Goal: Transaction & Acquisition: Book appointment/travel/reservation

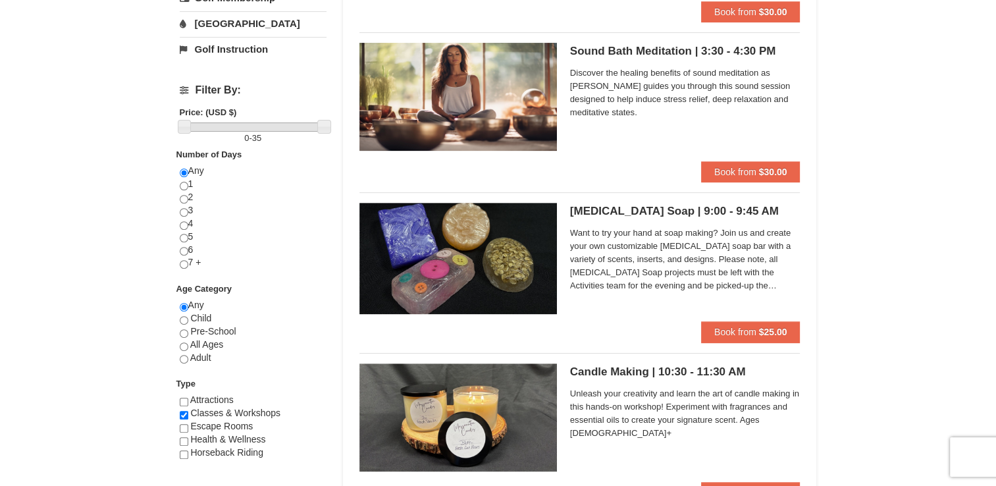
scroll to position [435, 0]
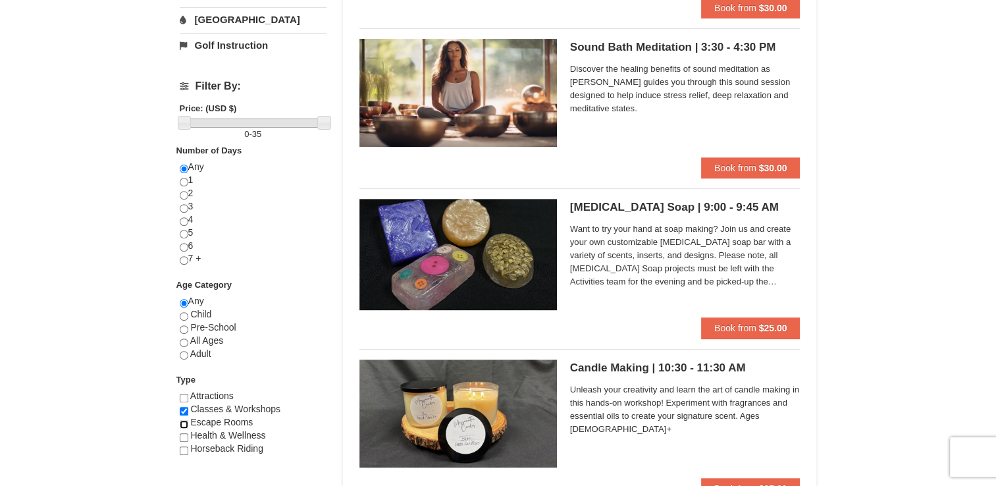
click at [184, 425] on input "checkbox" at bounding box center [184, 424] width 9 height 9
checkbox input "true"
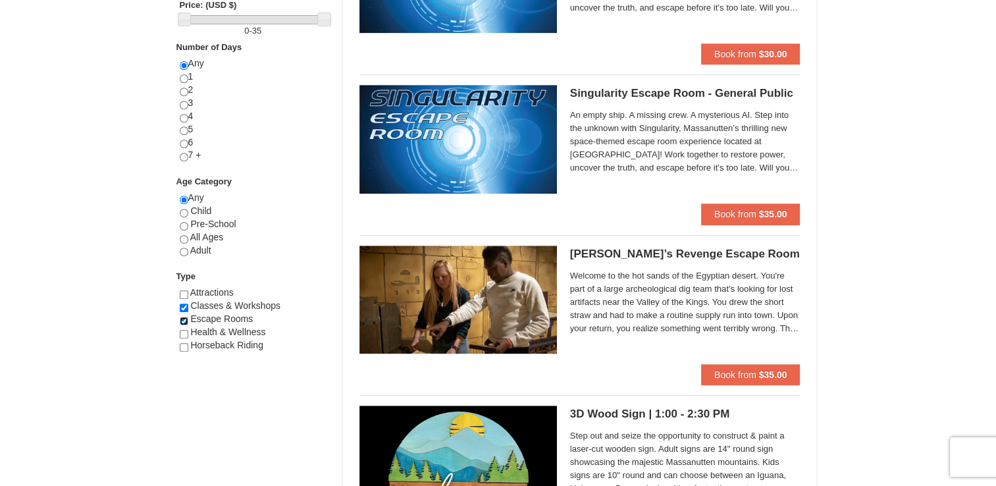
scroll to position [541, 0]
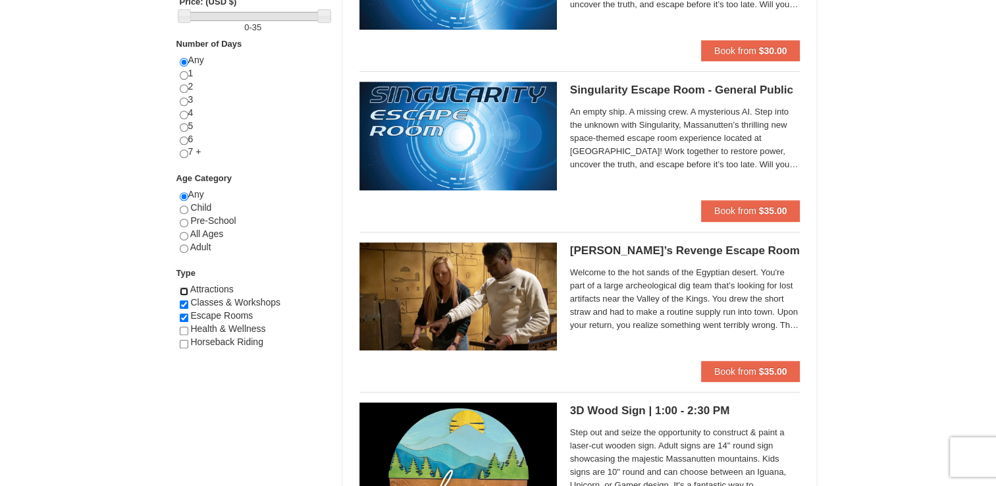
click at [182, 287] on input "checkbox" at bounding box center [184, 291] width 9 height 9
checkbox input "true"
click at [182, 327] on input "checkbox" at bounding box center [184, 331] width 9 height 9
checkbox input "true"
click at [182, 346] on div "Horseback Riding" at bounding box center [253, 342] width 147 height 13
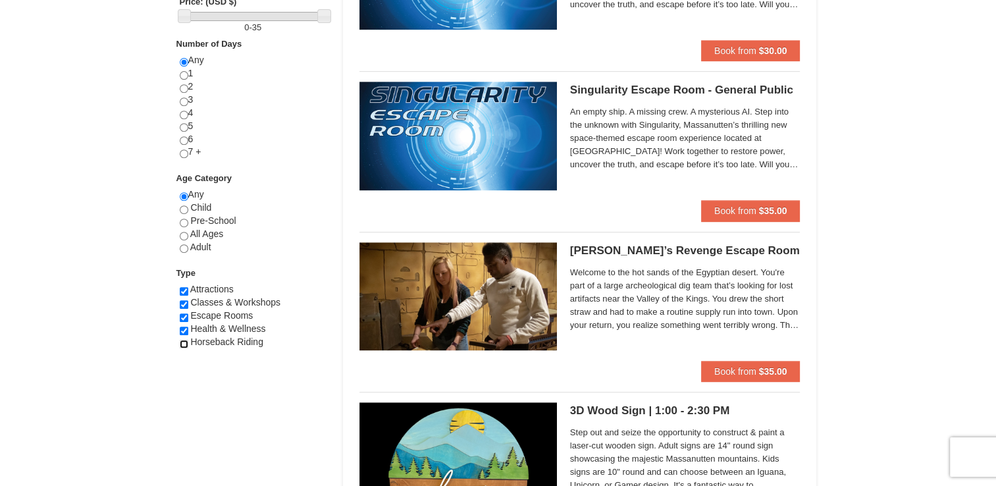
click at [182, 344] on input "checkbox" at bounding box center [184, 344] width 9 height 9
checkbox input "true"
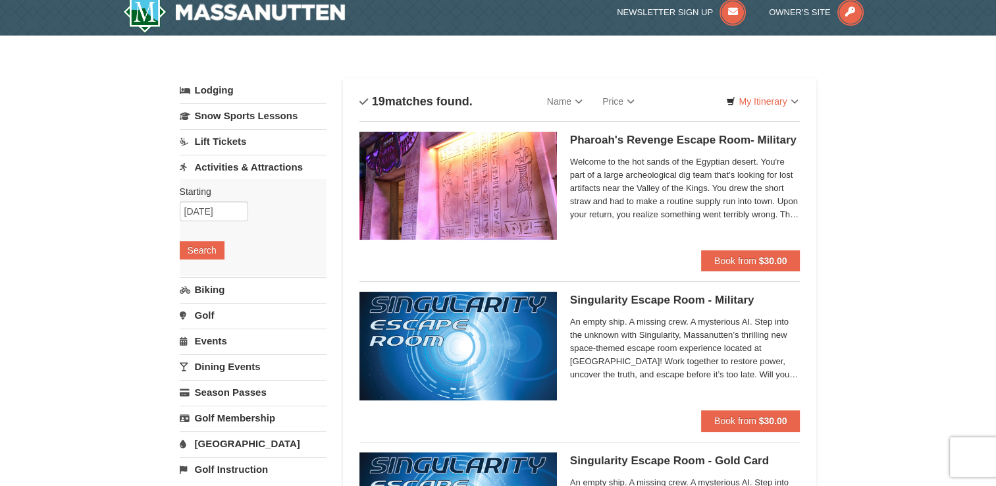
scroll to position [0, 0]
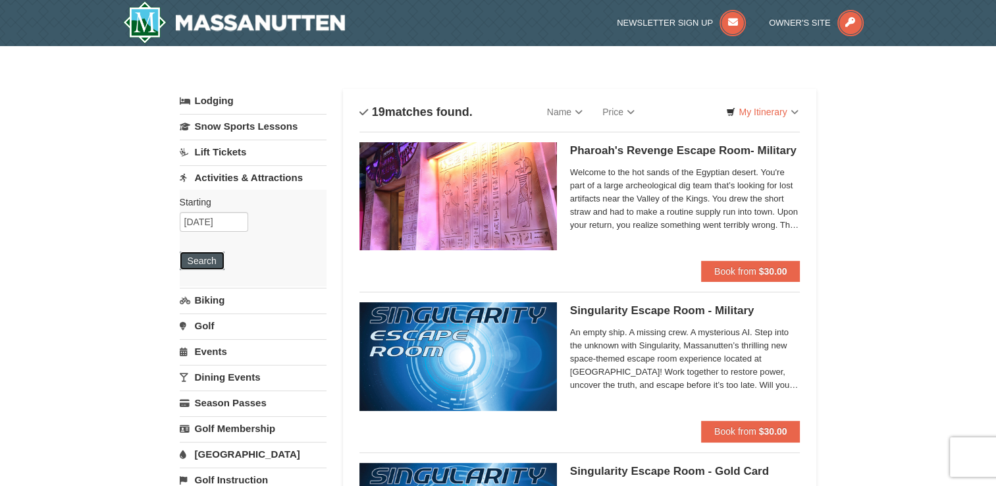
click at [205, 259] on button "Search" at bounding box center [202, 261] width 45 height 18
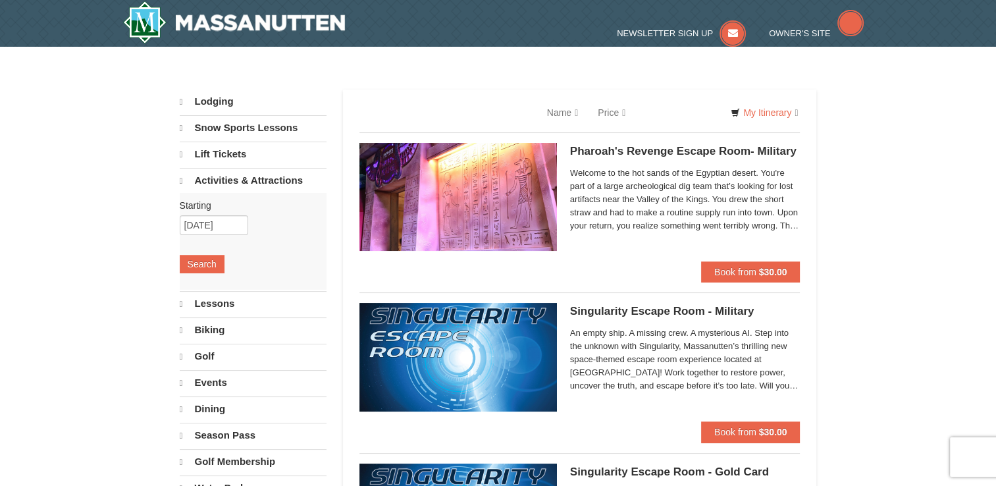
select select "10"
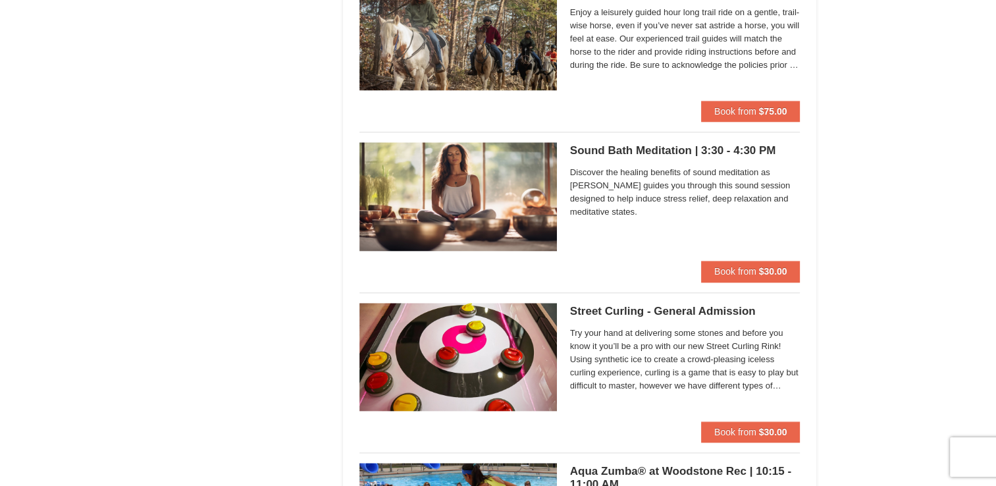
scroll to position [1306, 0]
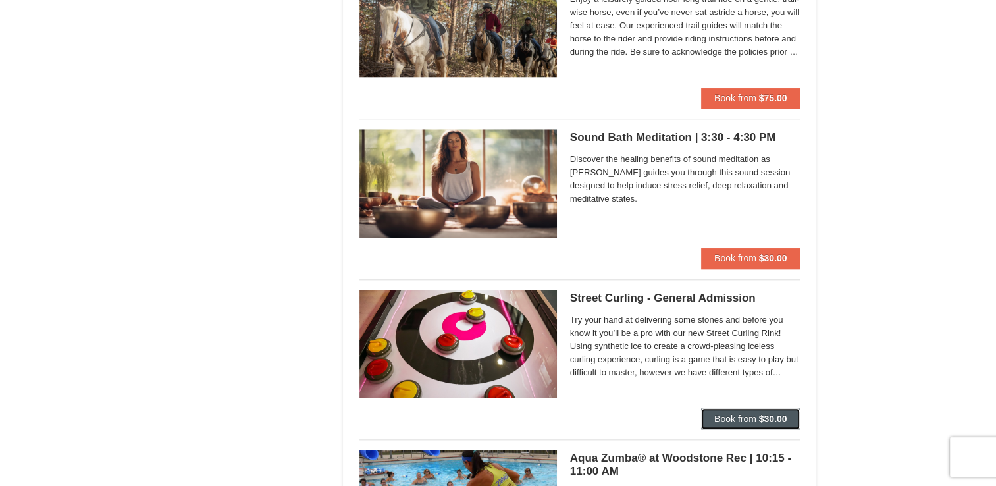
click at [763, 417] on strong "$30.00" at bounding box center [773, 419] width 28 height 11
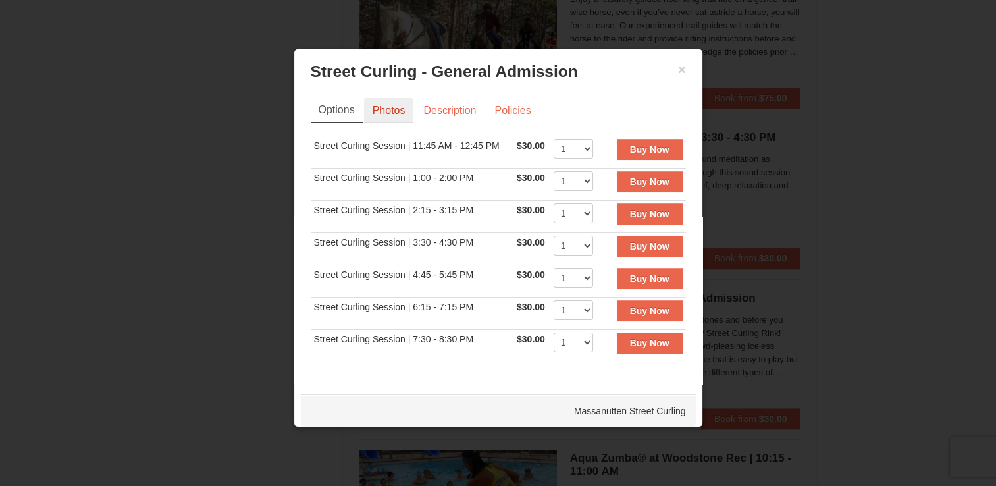
click at [385, 110] on link "Photos" at bounding box center [389, 110] width 50 height 25
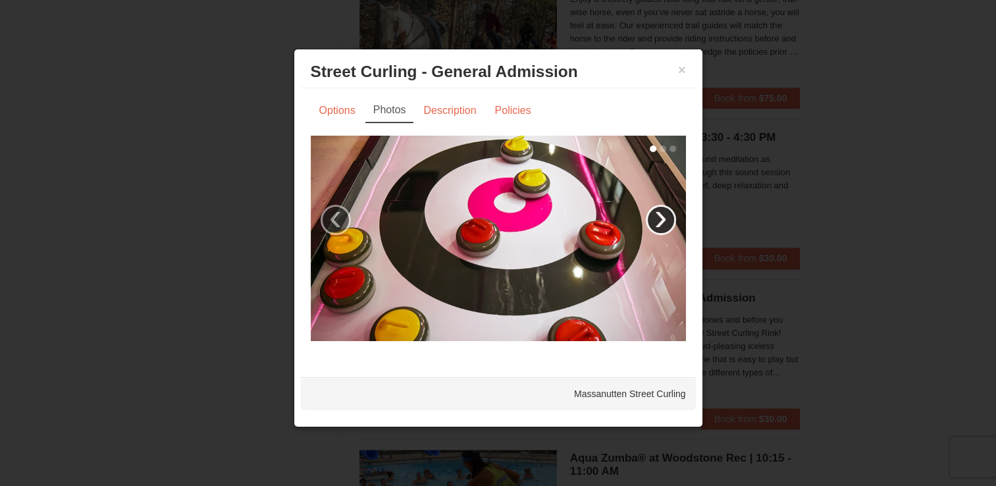
click at [658, 210] on link "›" at bounding box center [661, 220] width 30 height 30
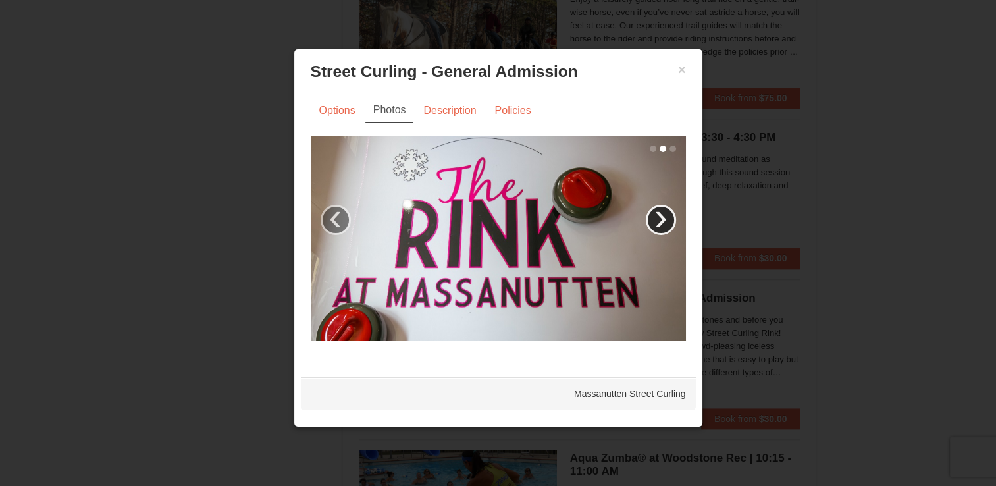
click at [658, 210] on link "›" at bounding box center [661, 220] width 30 height 30
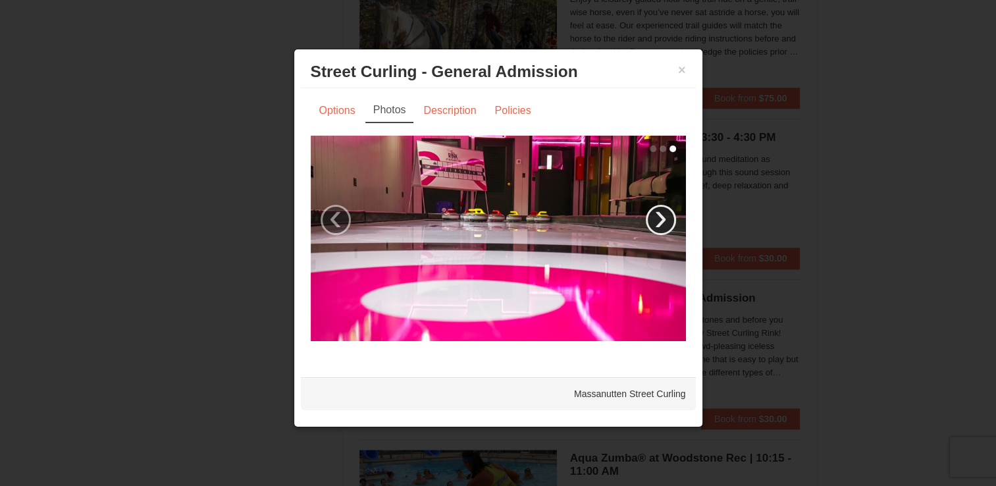
click at [658, 210] on link "›" at bounding box center [661, 220] width 30 height 30
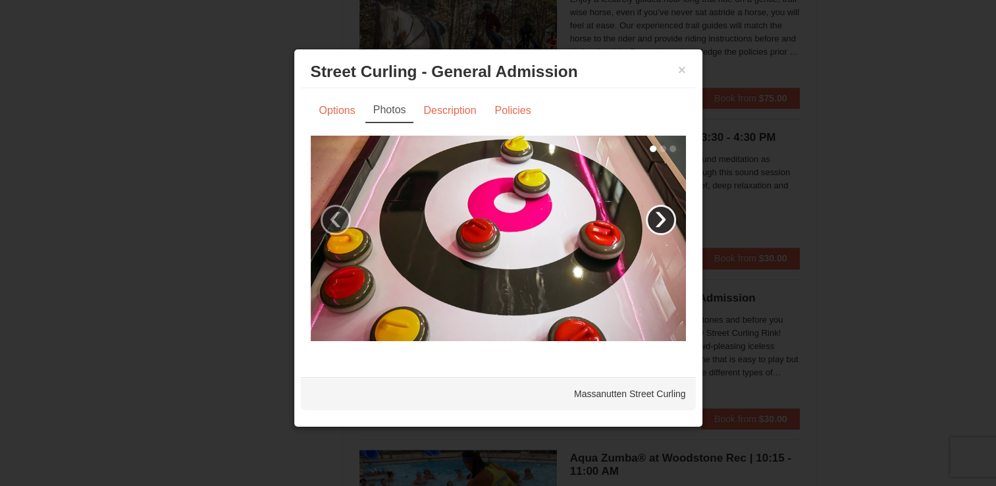
click at [658, 210] on link "›" at bounding box center [661, 220] width 30 height 30
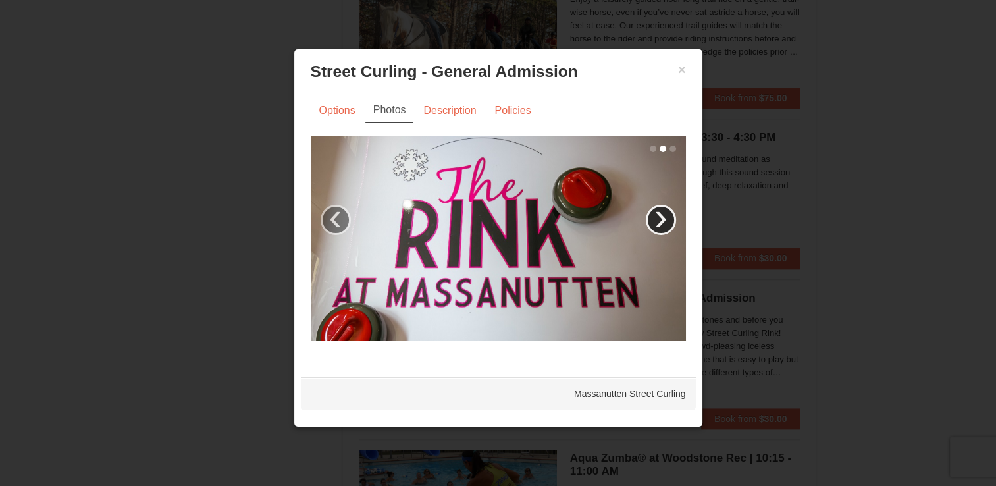
click at [658, 210] on link "›" at bounding box center [661, 220] width 30 height 30
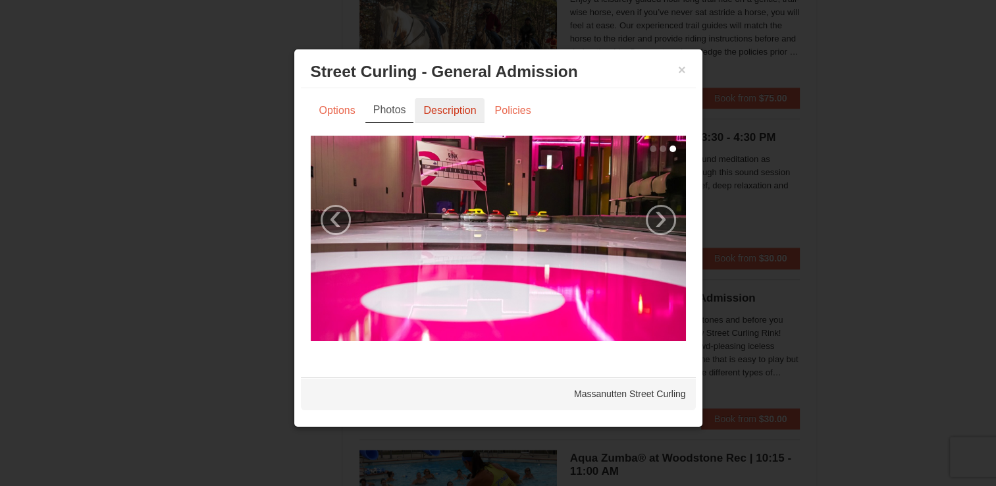
click at [435, 112] on link "Description" at bounding box center [450, 110] width 70 height 25
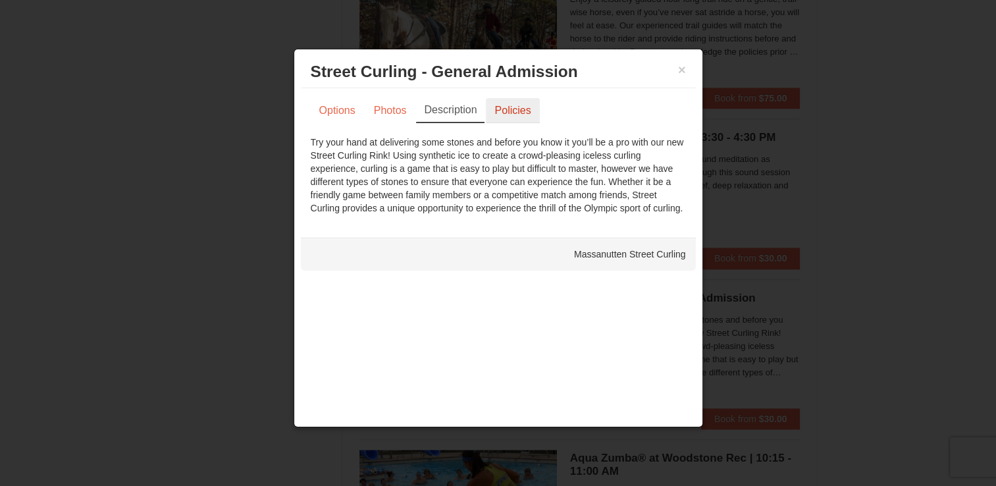
click at [513, 101] on link "Policies" at bounding box center [512, 110] width 53 height 25
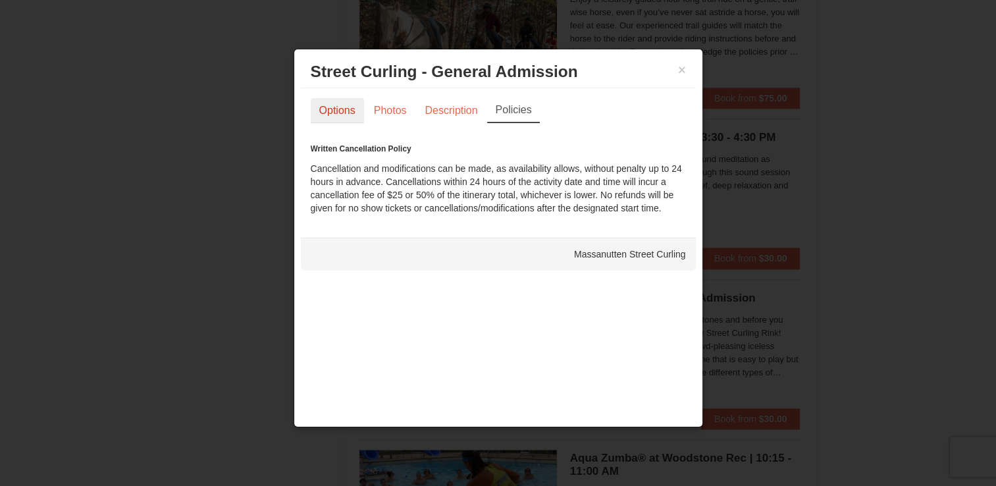
click at [323, 105] on link "Options" at bounding box center [337, 110] width 53 height 25
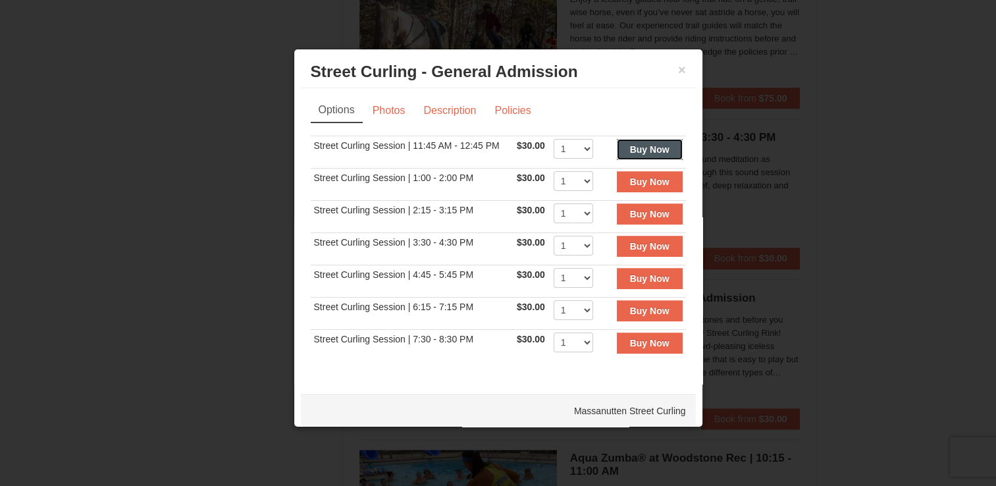
click at [630, 149] on strong "Buy Now" at bounding box center [650, 149] width 40 height 11
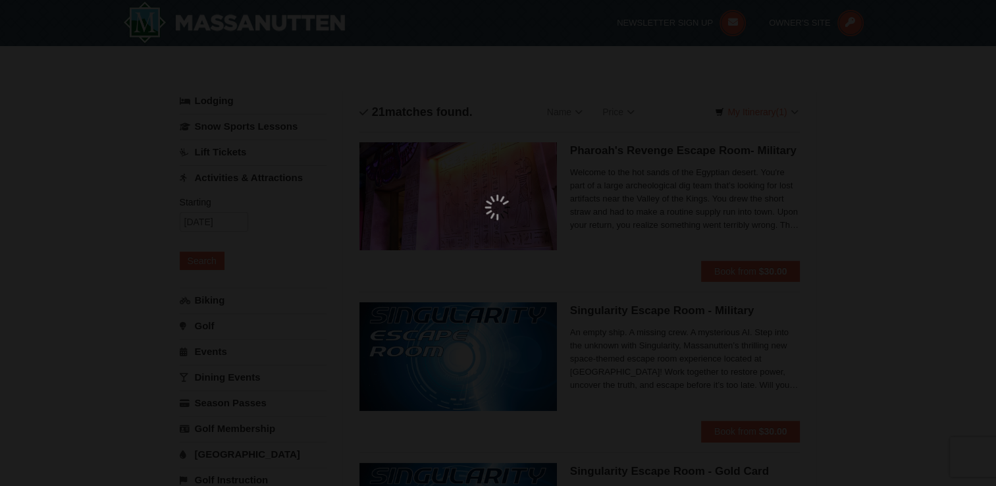
scroll to position [4, 0]
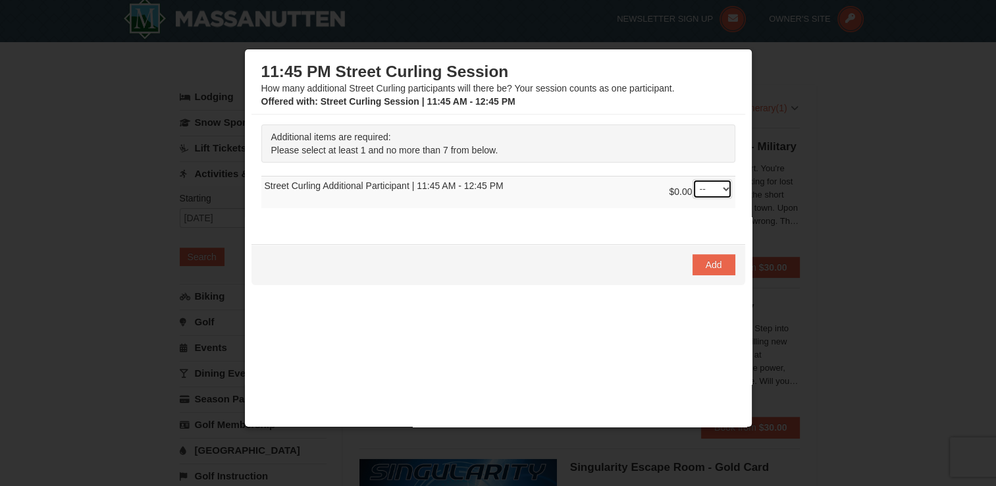
click at [714, 189] on select "-- 01 02 03 04 05 06 07" at bounding box center [713, 189] width 40 height 20
select select "4"
click at [693, 179] on select "-- 01 02 03 04 05 06 07" at bounding box center [713, 189] width 40 height 20
click at [840, 103] on div at bounding box center [498, 243] width 996 height 486
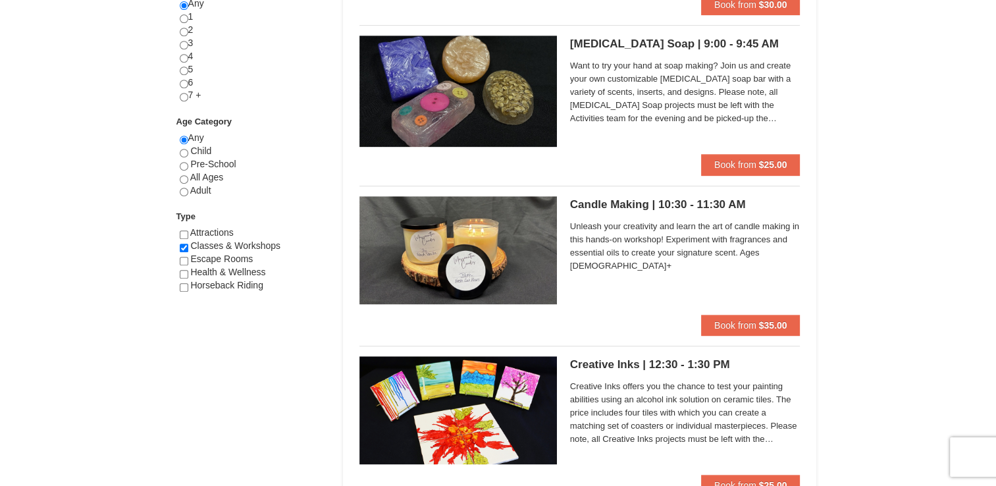
scroll to position [600, 0]
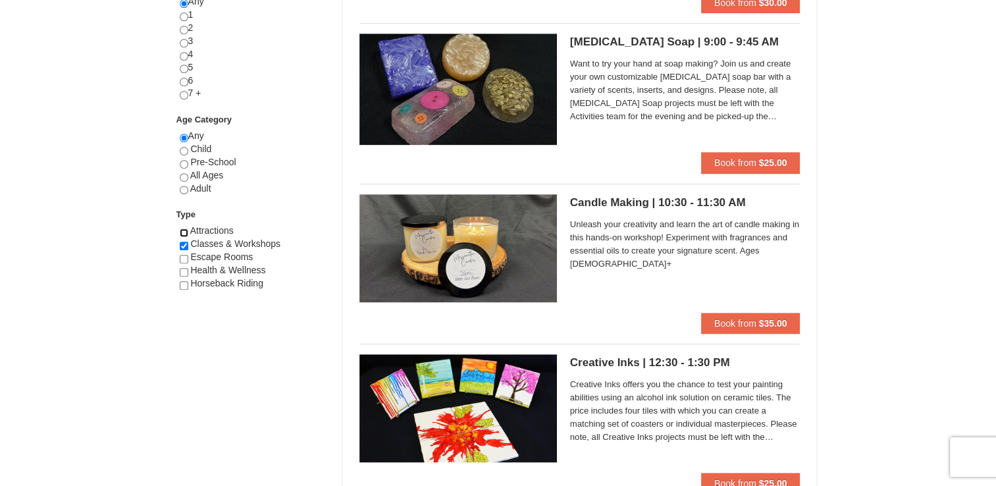
click at [184, 230] on input "checkbox" at bounding box center [184, 232] width 9 height 9
checkbox input "true"
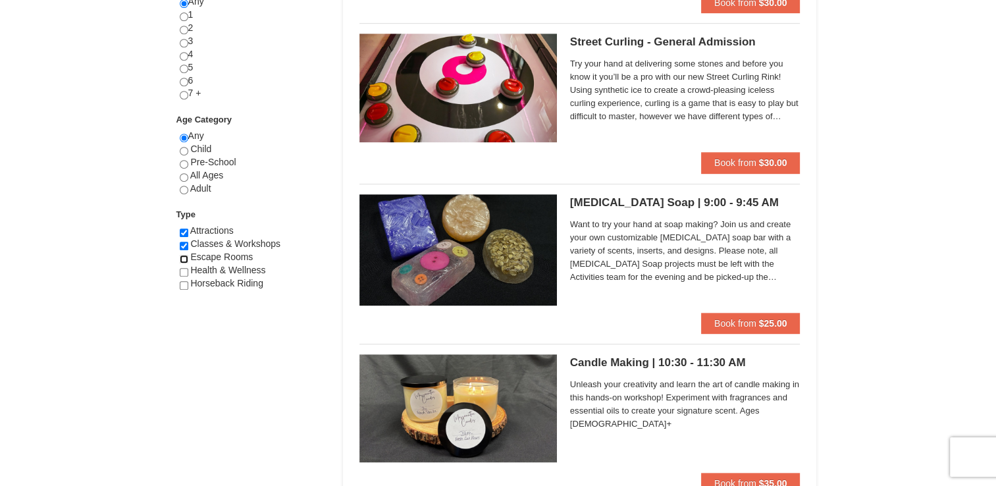
click at [186, 257] on input "checkbox" at bounding box center [184, 259] width 9 height 9
checkbox input "true"
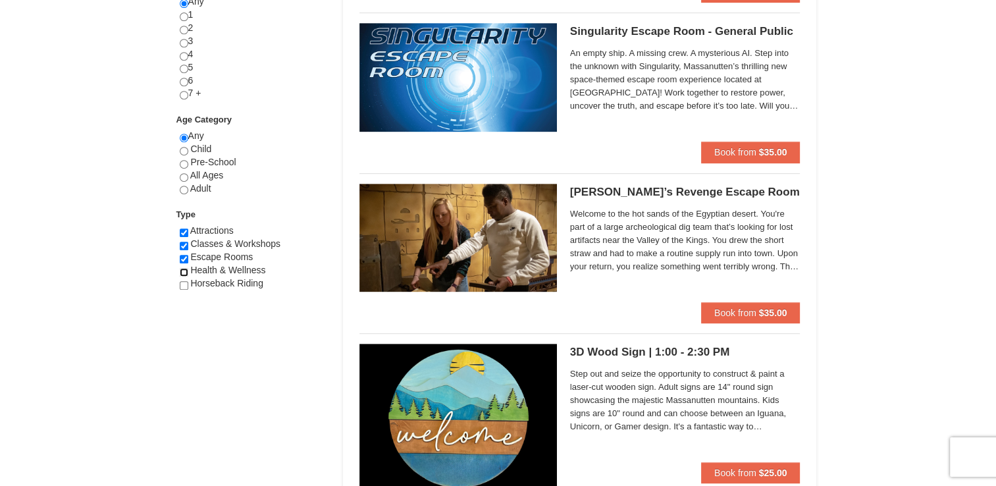
click at [184, 274] on input "checkbox" at bounding box center [184, 272] width 9 height 9
checkbox input "true"
click at [184, 288] on div "Horseback Riding" at bounding box center [253, 283] width 147 height 13
click at [186, 283] on input "checkbox" at bounding box center [184, 285] width 9 height 9
checkbox input "true"
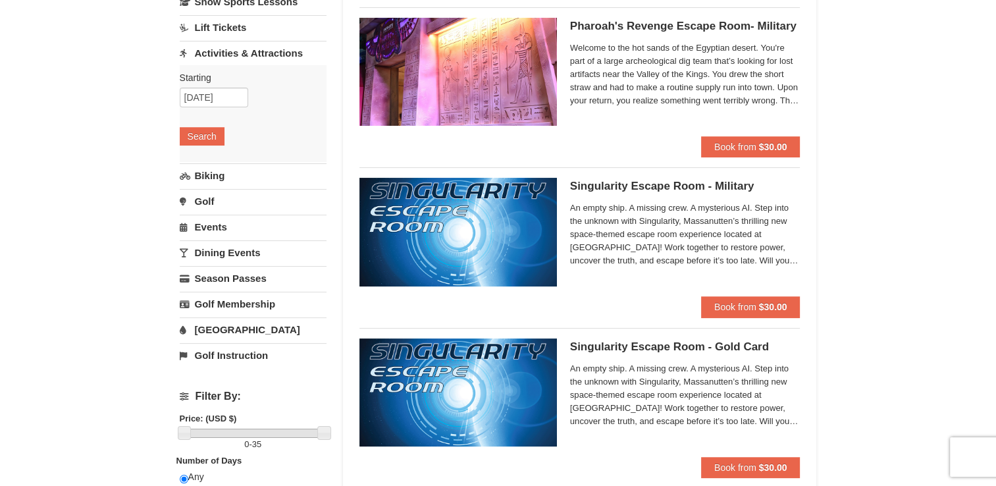
scroll to position [113, 0]
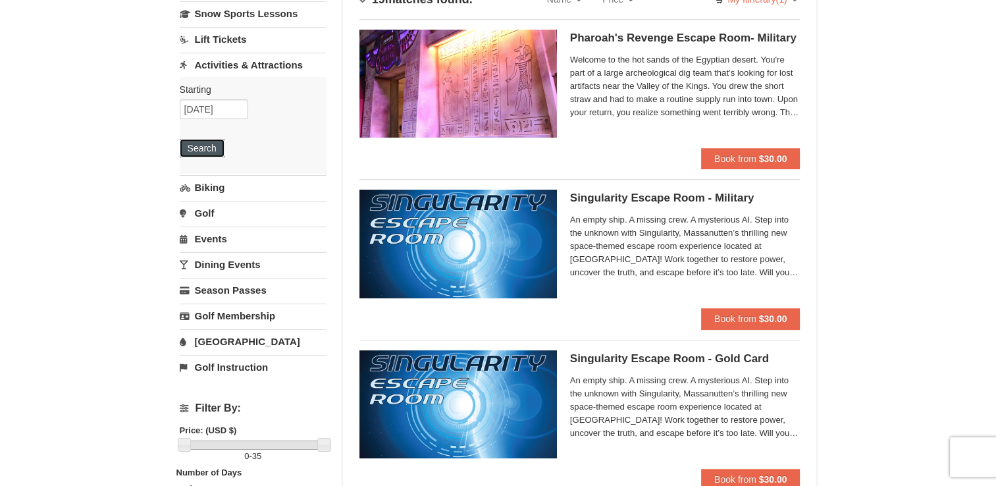
click at [195, 148] on button "Search" at bounding box center [202, 148] width 45 height 18
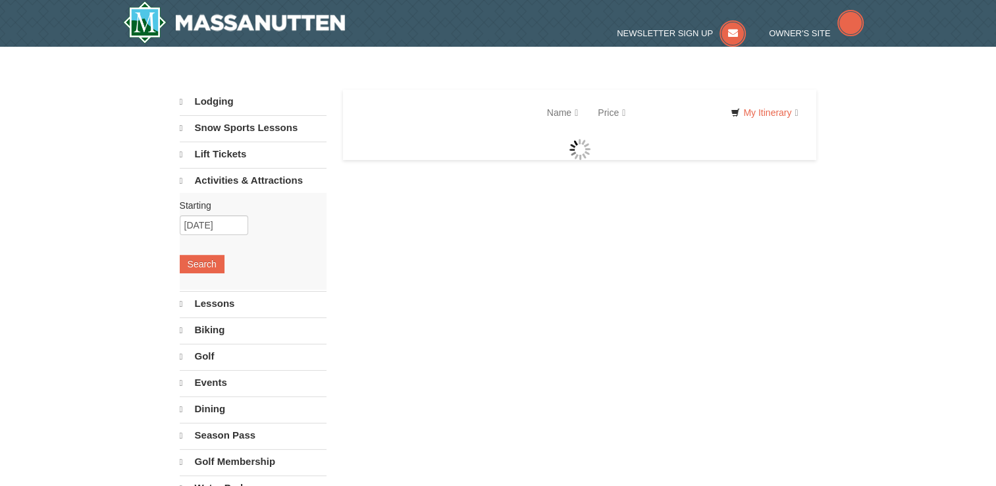
select select "10"
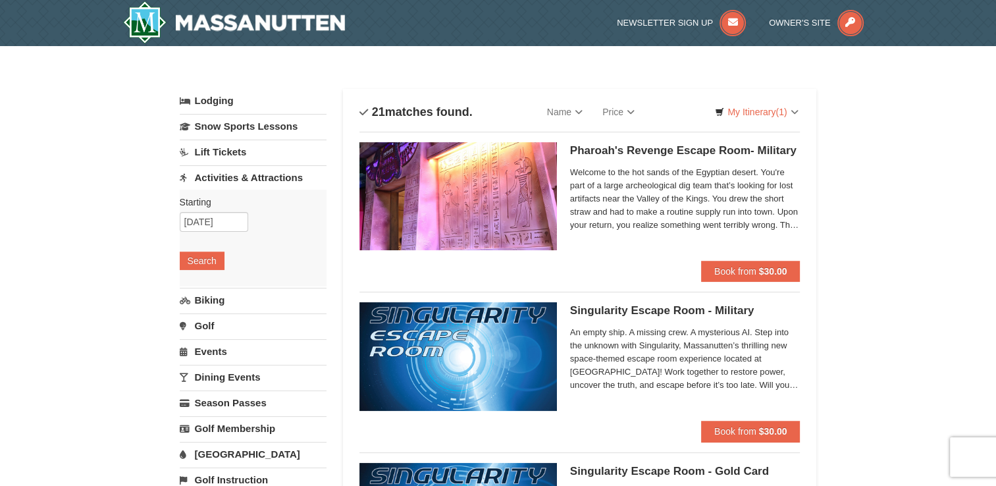
scroll to position [16, 0]
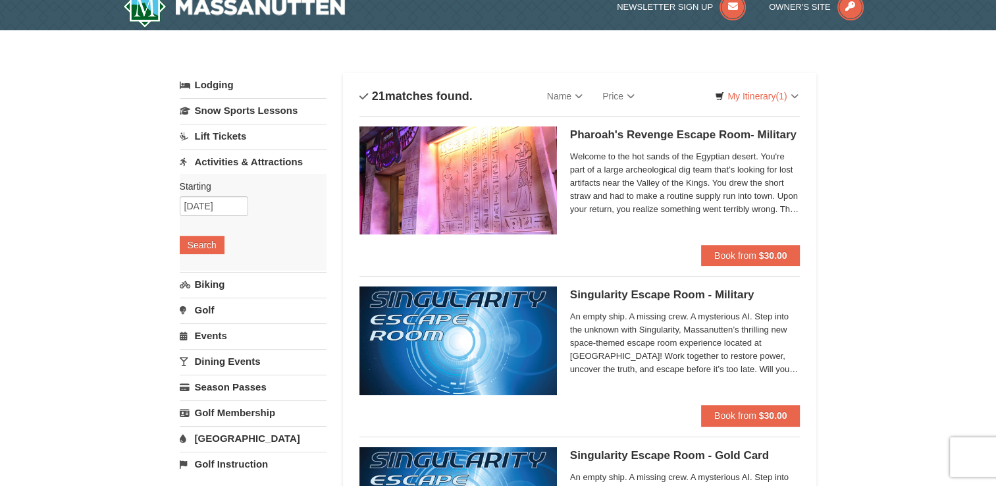
click at [752, 243] on div "Pharoah's Revenge Escape Room- Military Massanutten Escape Rooms & Virtual Real…" at bounding box center [685, 185] width 230 height 119
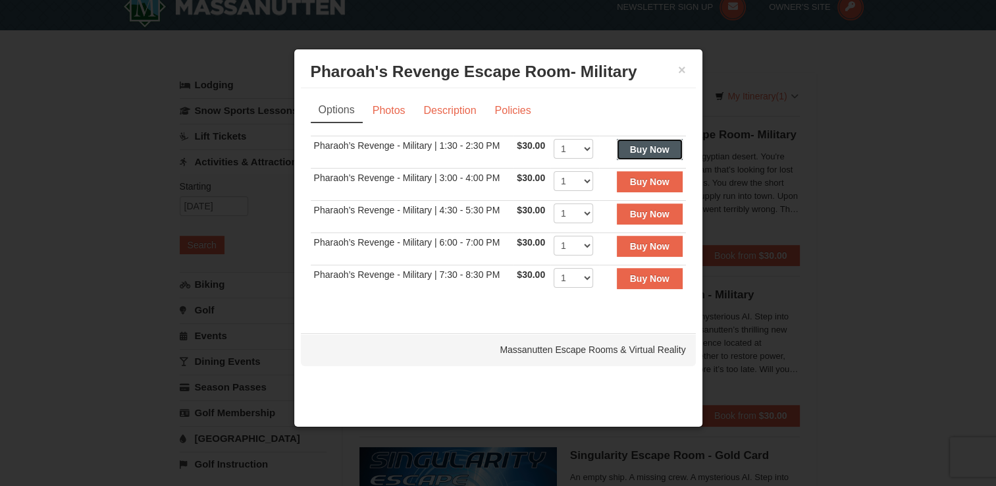
click at [653, 144] on strong "Buy Now" at bounding box center [650, 149] width 40 height 11
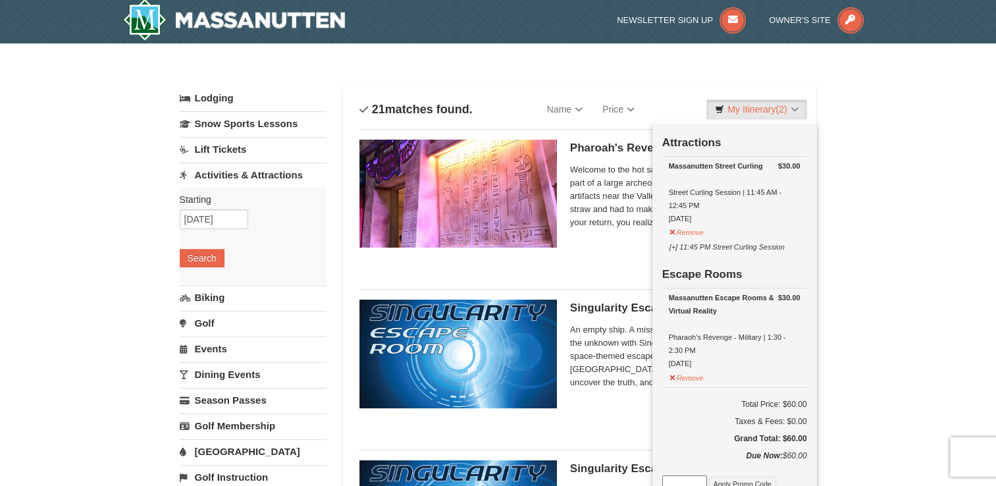
scroll to position [4, 0]
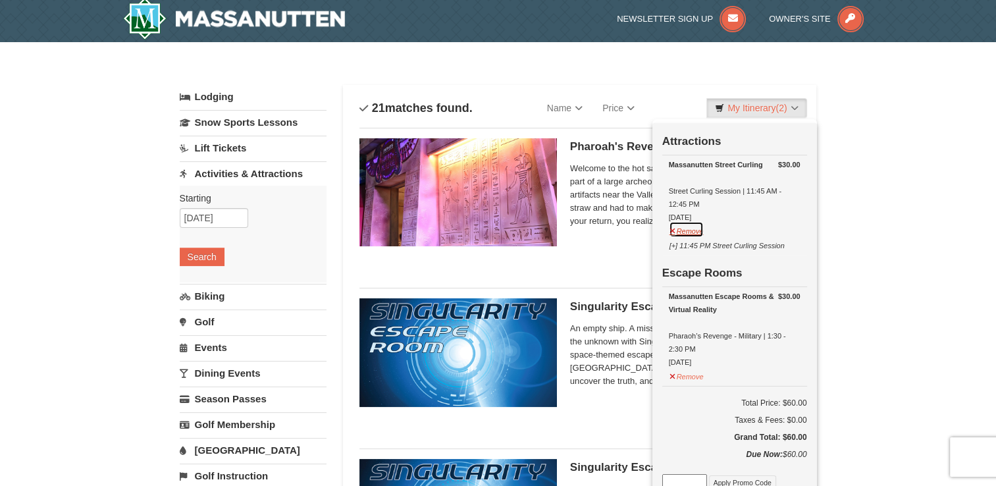
click at [694, 230] on button "Remove" at bounding box center [687, 229] width 36 height 16
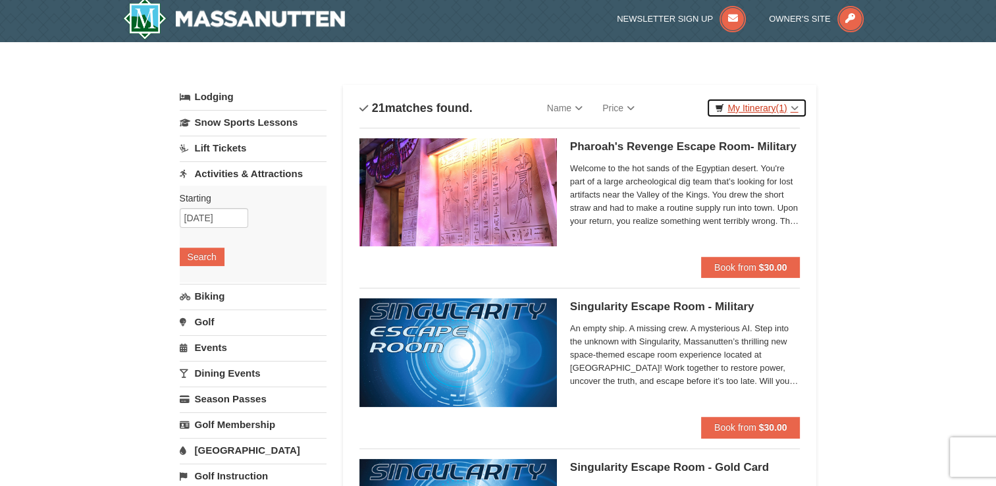
click at [771, 104] on link "My Itinerary (1)" at bounding box center [757, 108] width 100 height 20
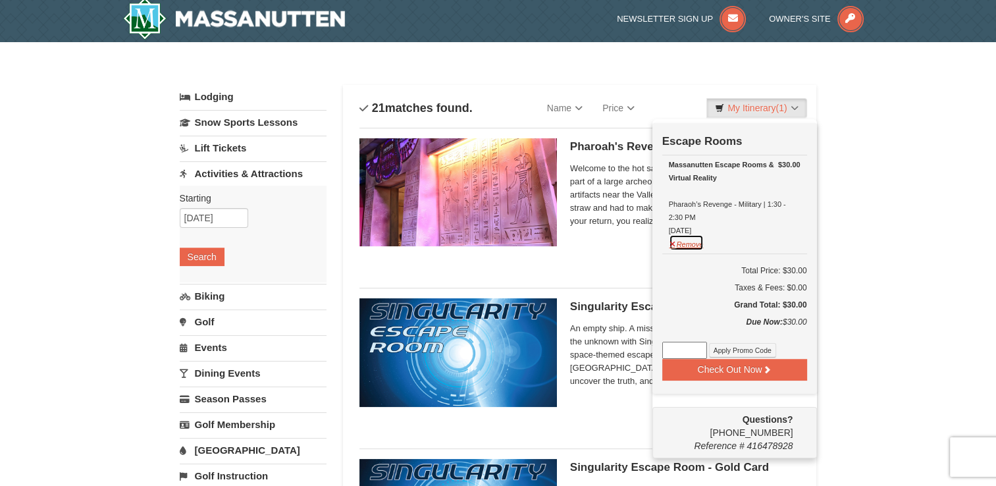
click at [684, 241] on button "Remove" at bounding box center [687, 242] width 36 height 16
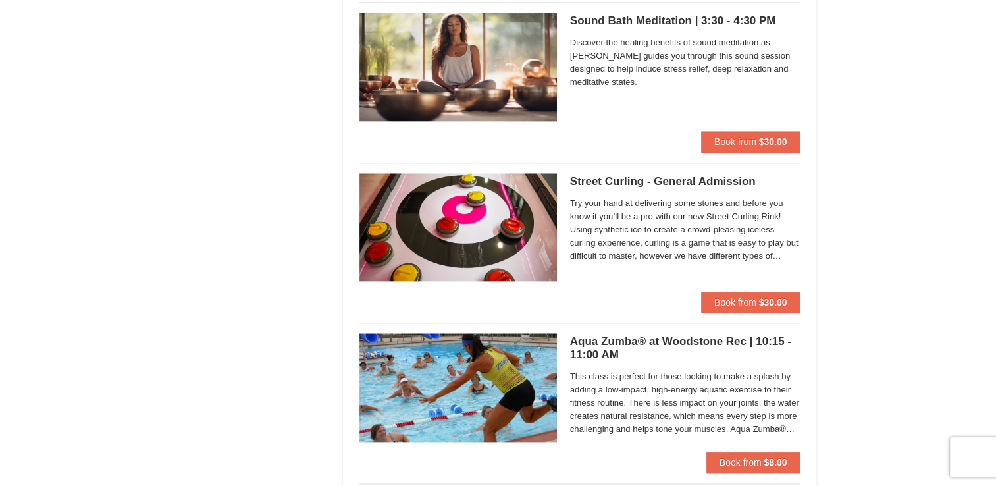
scroll to position [1485, 0]
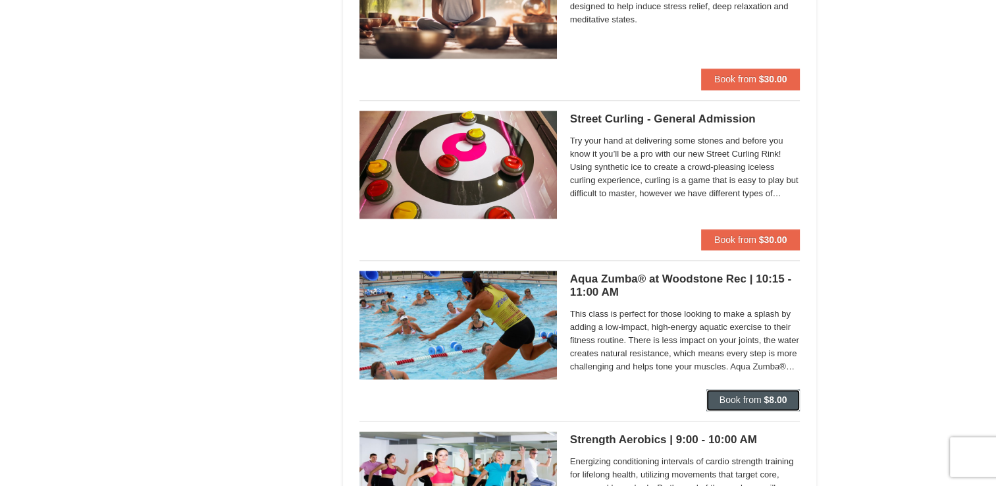
click at [767, 400] on strong "$8.00" at bounding box center [775, 399] width 23 height 11
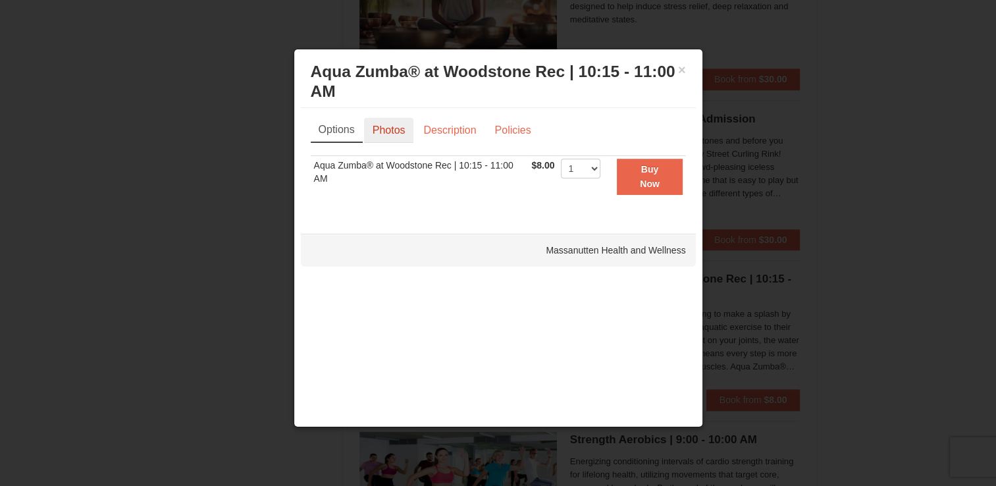
click at [390, 128] on link "Photos" at bounding box center [389, 130] width 50 height 25
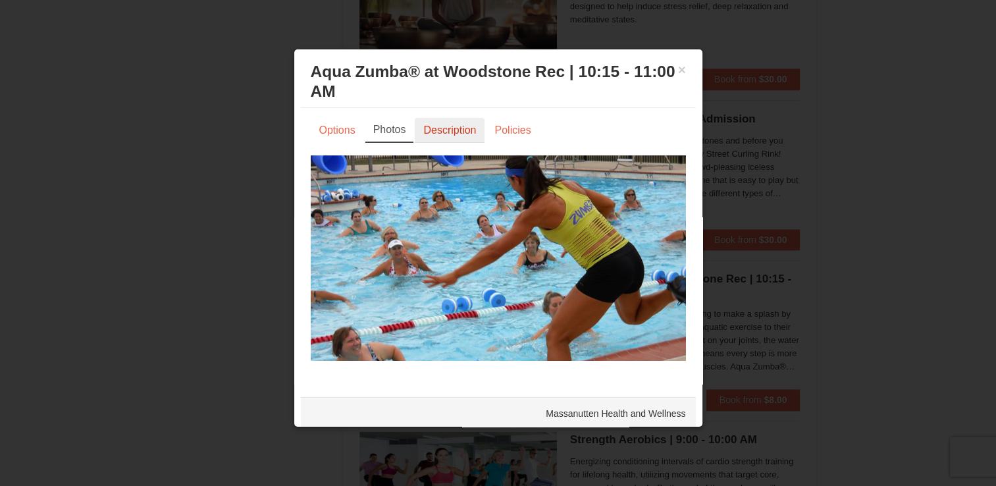
click at [458, 123] on link "Description" at bounding box center [450, 130] width 70 height 25
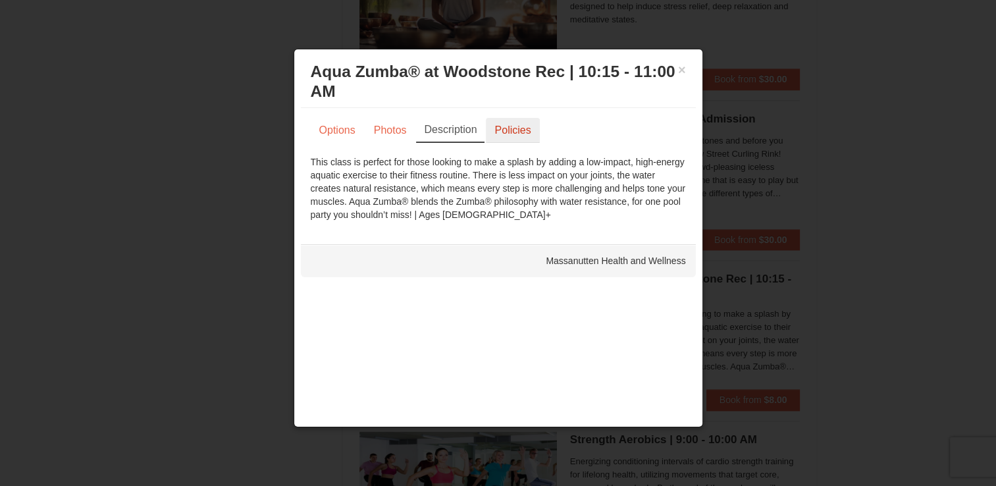
click at [510, 140] on link "Policies" at bounding box center [512, 130] width 53 height 25
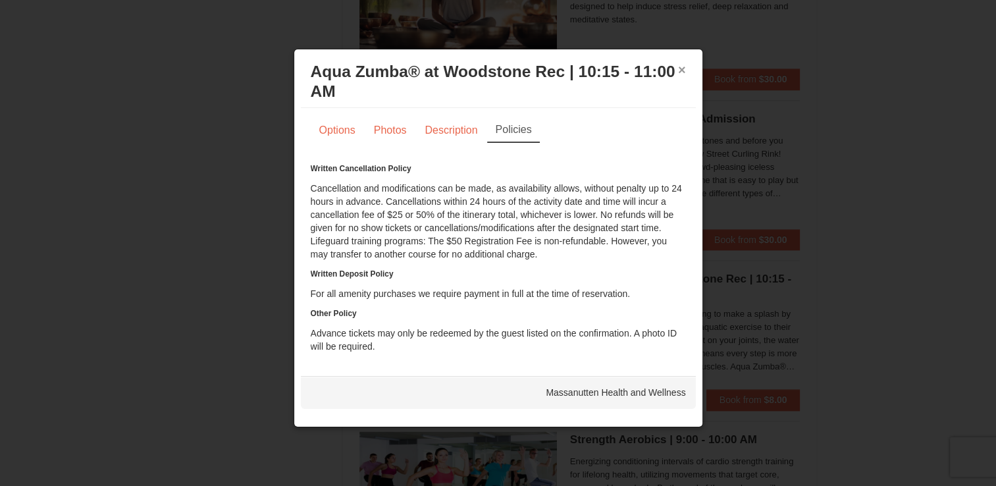
click at [682, 66] on button "×" at bounding box center [682, 69] width 8 height 13
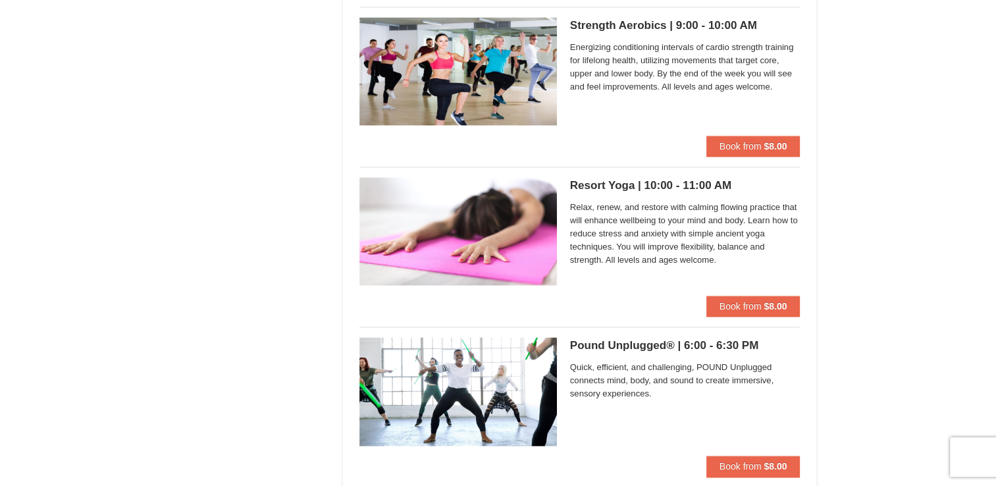
scroll to position [1922, 0]
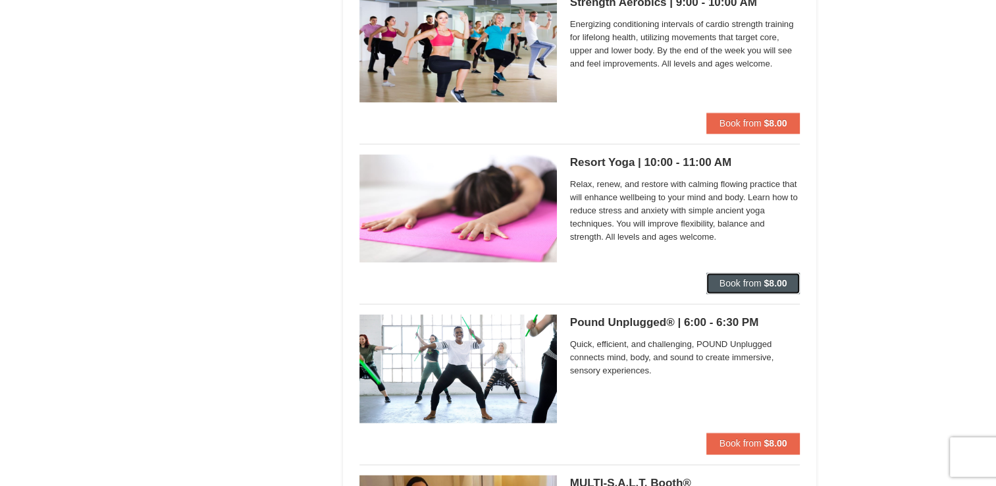
click at [728, 278] on span "Book from" at bounding box center [741, 283] width 42 height 11
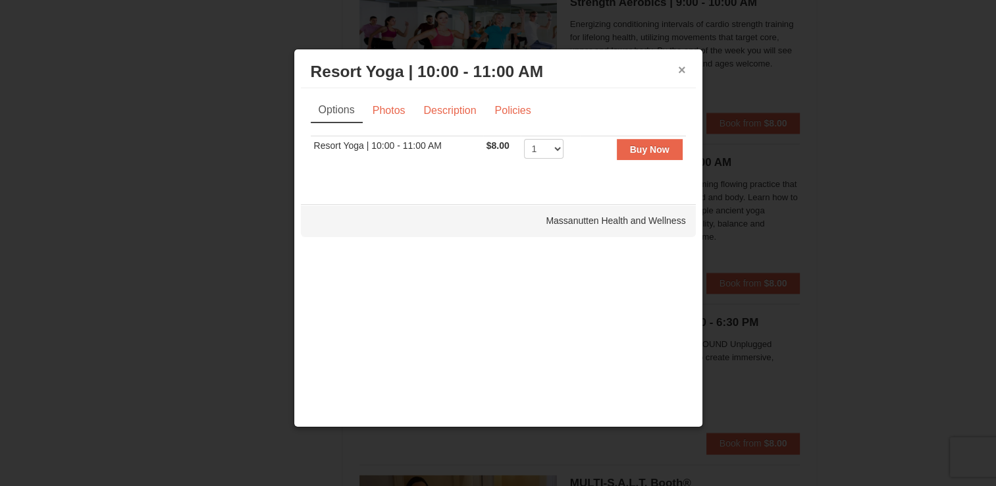
click at [679, 65] on button "×" at bounding box center [682, 69] width 8 height 13
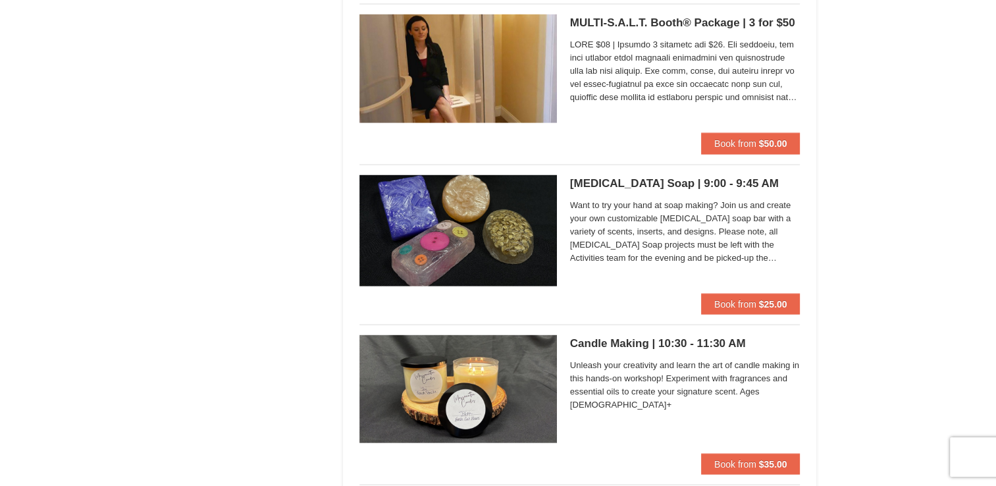
scroll to position [2556, 0]
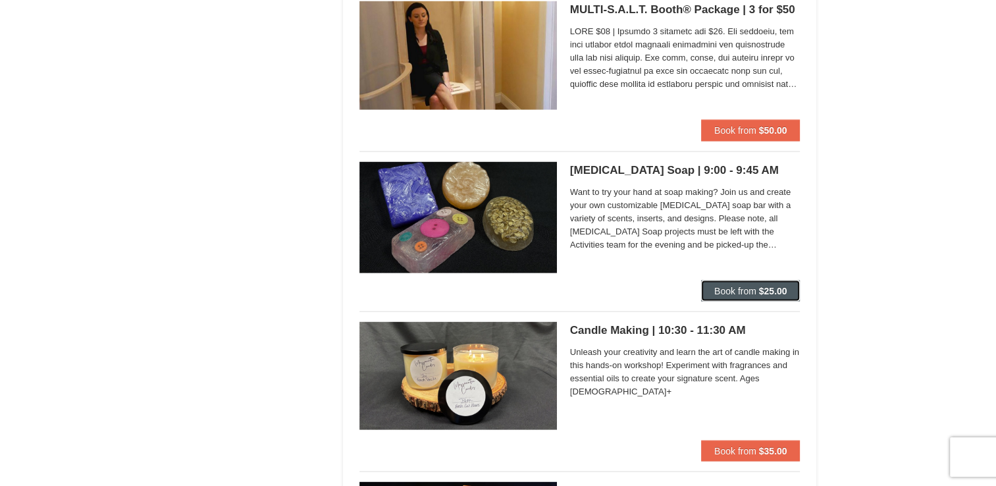
click at [731, 286] on span "Book from" at bounding box center [735, 291] width 42 height 11
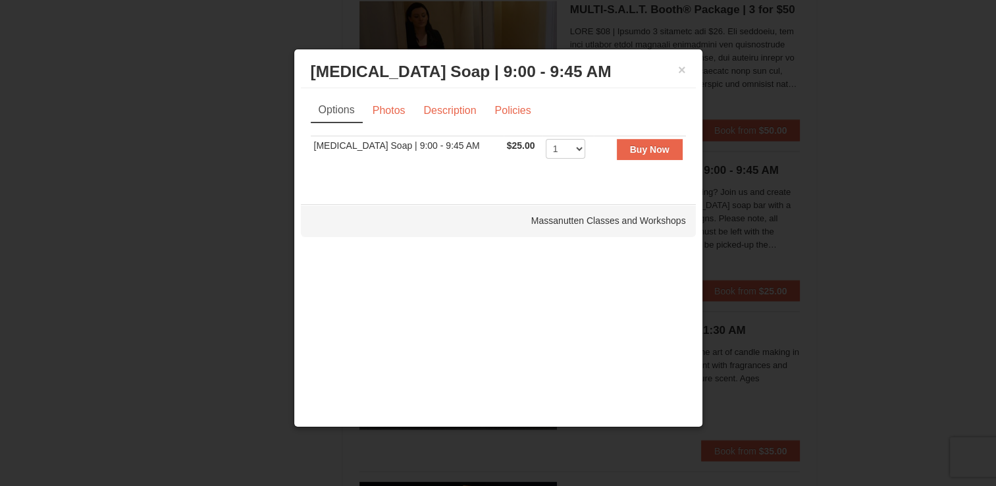
click at [677, 62] on h3 "Glycerin Soap | 9:00 - 9:45 AM Massanutten Classes and Workshops" at bounding box center [498, 72] width 375 height 20
click at [684, 70] on button "×" at bounding box center [682, 69] width 8 height 13
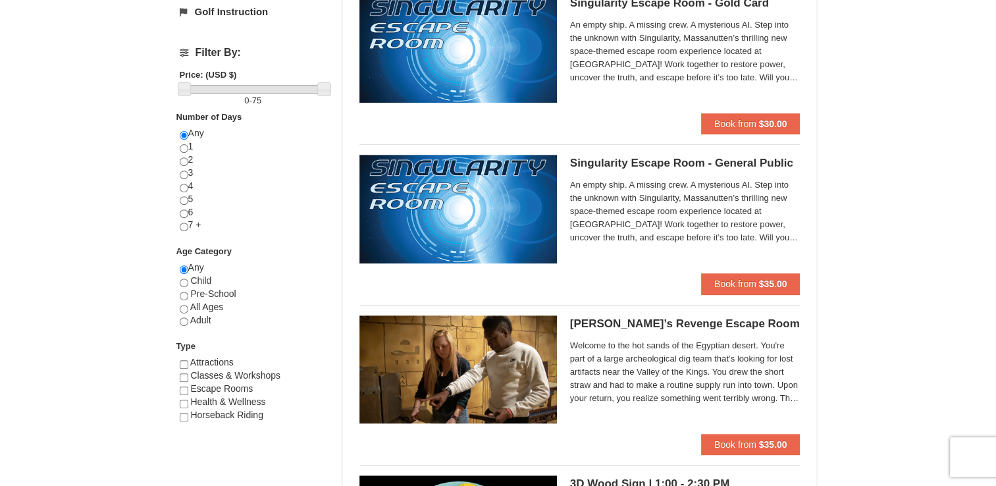
scroll to position [477, 0]
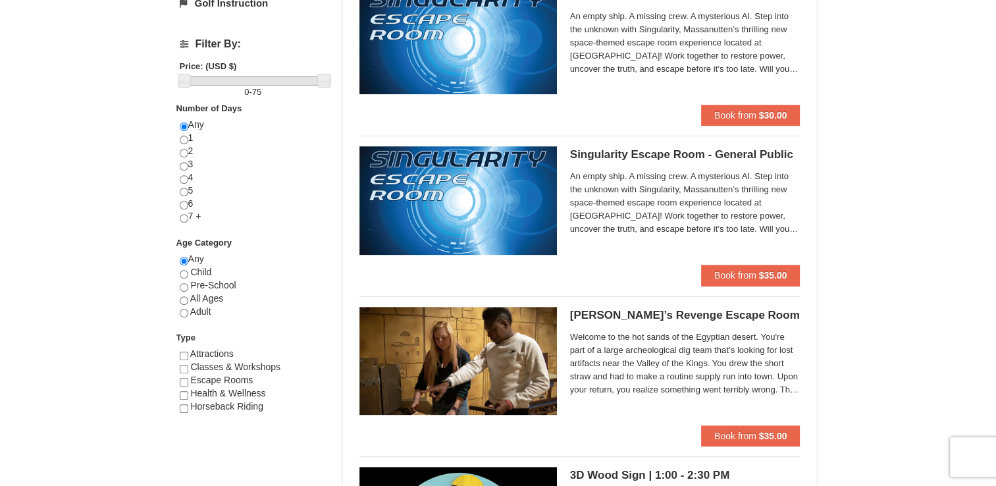
click at [187, 361] on div "Classes & Workshops" at bounding box center [253, 367] width 147 height 13
click at [184, 352] on input "checkbox" at bounding box center [184, 356] width 9 height 9
checkbox input "true"
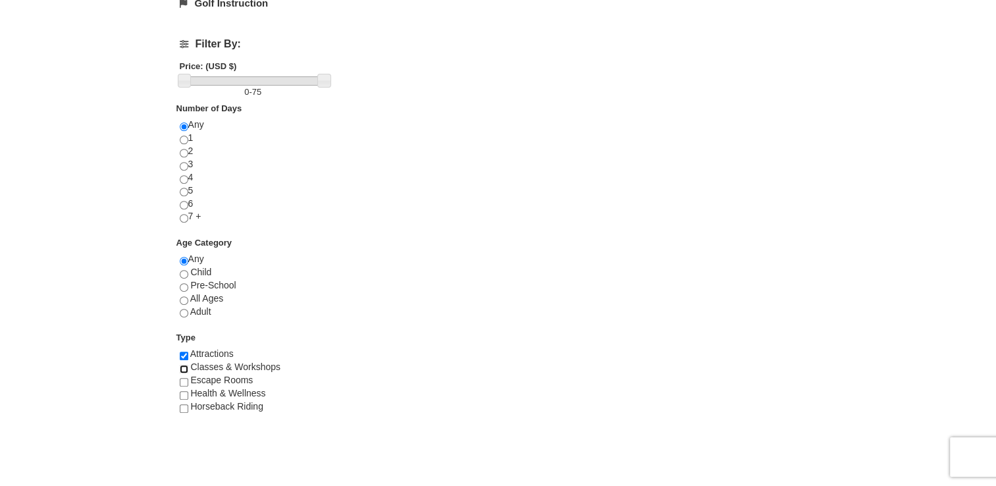
click at [184, 365] on input "checkbox" at bounding box center [184, 369] width 9 height 9
checkbox input "true"
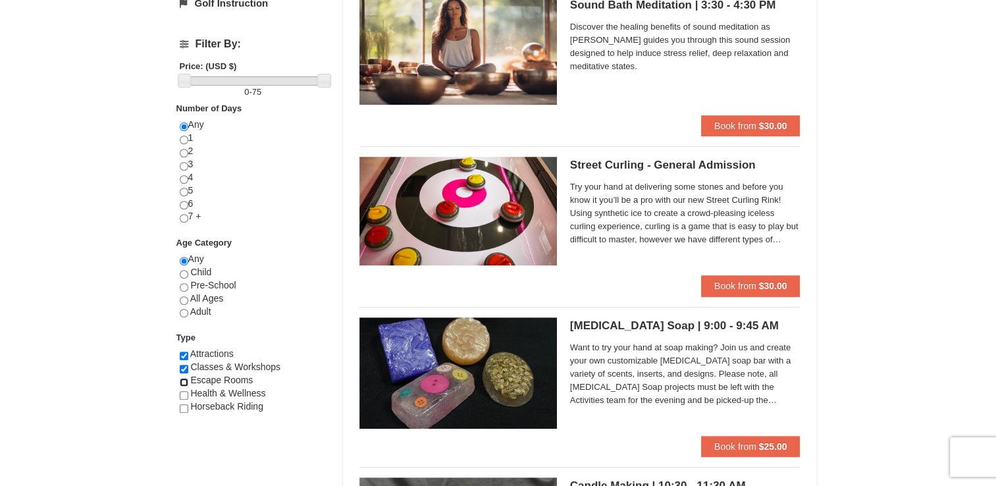
click at [182, 381] on input "checkbox" at bounding box center [184, 382] width 9 height 9
checkbox input "true"
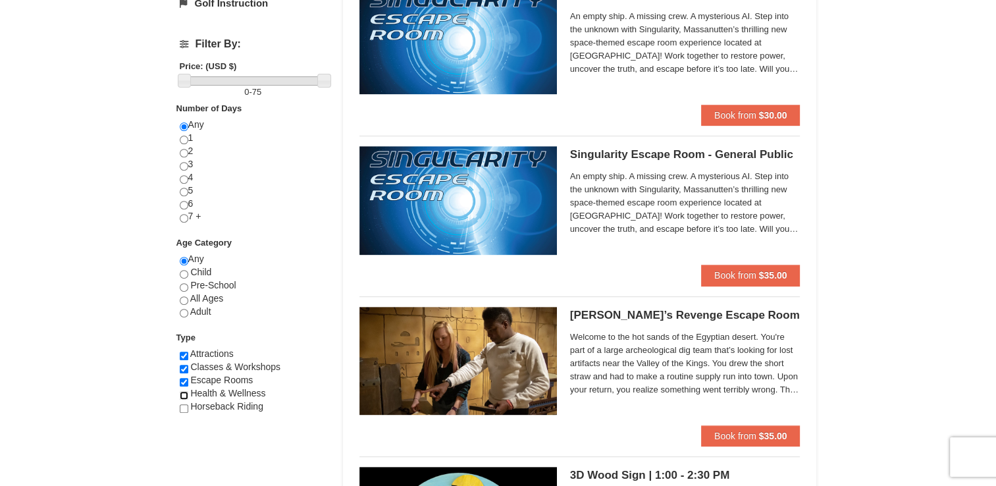
click at [182, 392] on input "checkbox" at bounding box center [184, 395] width 9 height 9
checkbox input "true"
click at [182, 410] on div "Horseback Riding" at bounding box center [253, 406] width 147 height 13
click at [184, 404] on input "checkbox" at bounding box center [184, 408] width 9 height 9
checkbox input "true"
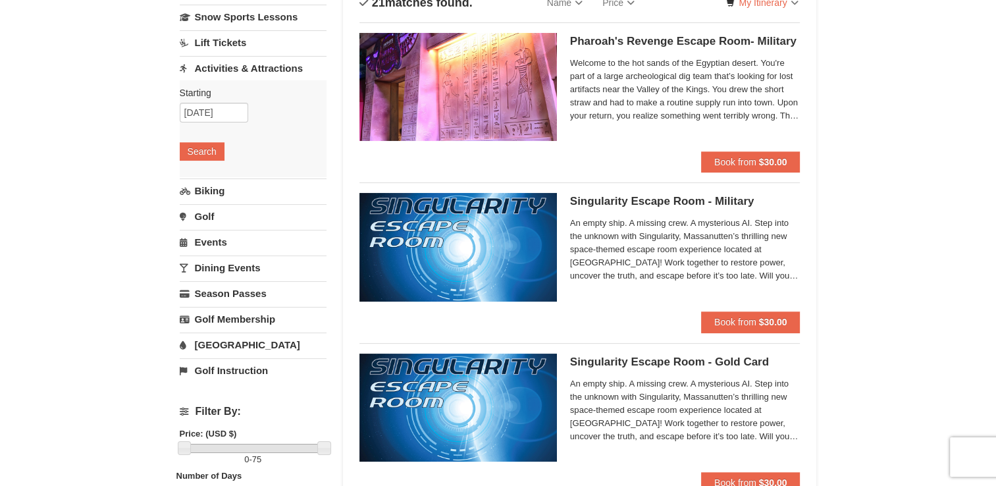
scroll to position [0, 0]
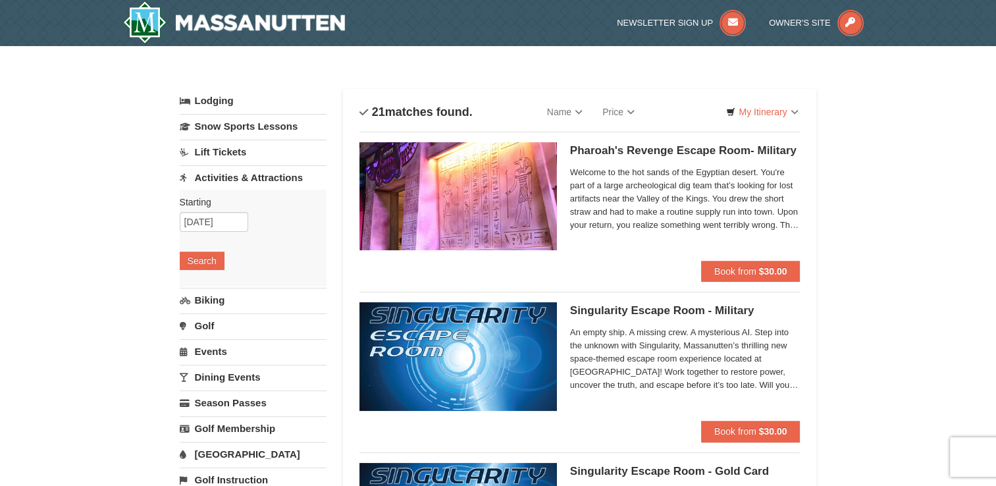
click at [221, 178] on link "Activities & Attractions" at bounding box center [253, 177] width 147 height 24
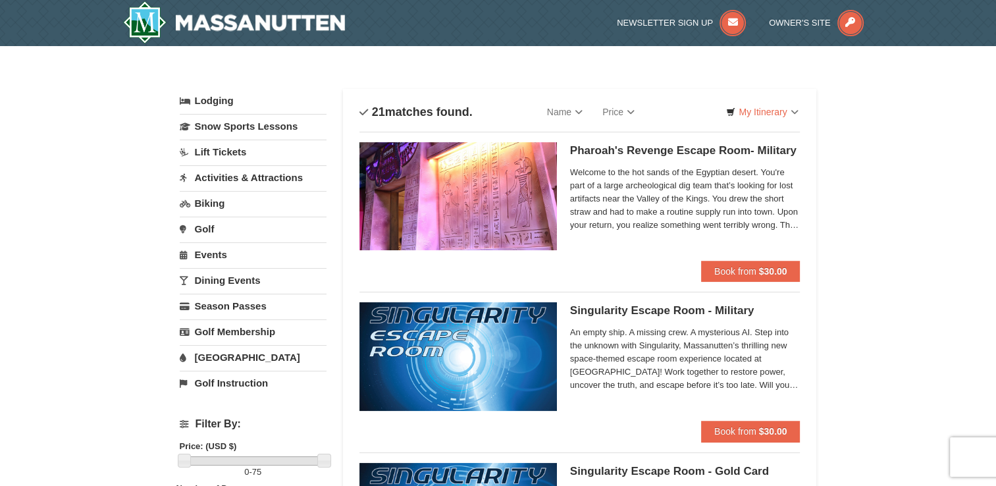
click at [221, 178] on link "Activities & Attractions" at bounding box center [253, 177] width 147 height 24
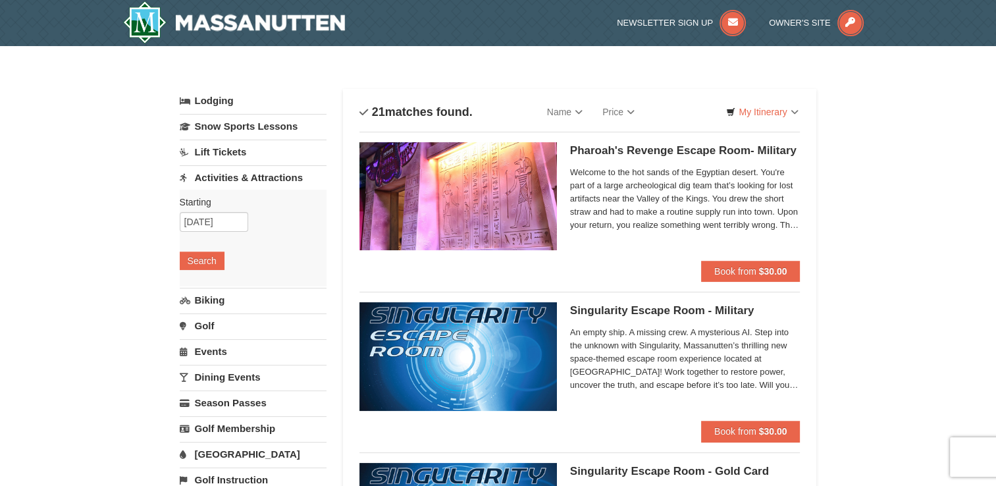
click at [208, 322] on link "Golf" at bounding box center [253, 325] width 147 height 24
click at [209, 352] on link "Events" at bounding box center [253, 351] width 147 height 24
click at [205, 340] on button "Search" at bounding box center [202, 338] width 45 height 18
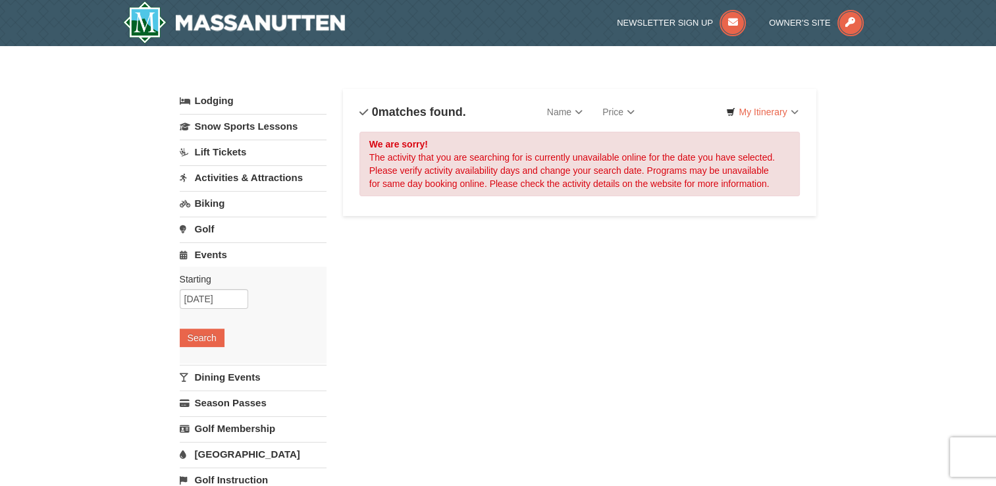
click at [211, 375] on link "Dining Events" at bounding box center [253, 377] width 147 height 24
click at [211, 362] on button "Search" at bounding box center [202, 363] width 45 height 18
click at [211, 433] on link "Golf Membership" at bounding box center [253, 428] width 147 height 24
click at [203, 450] on link "[GEOGRAPHIC_DATA]" at bounding box center [253, 454] width 147 height 24
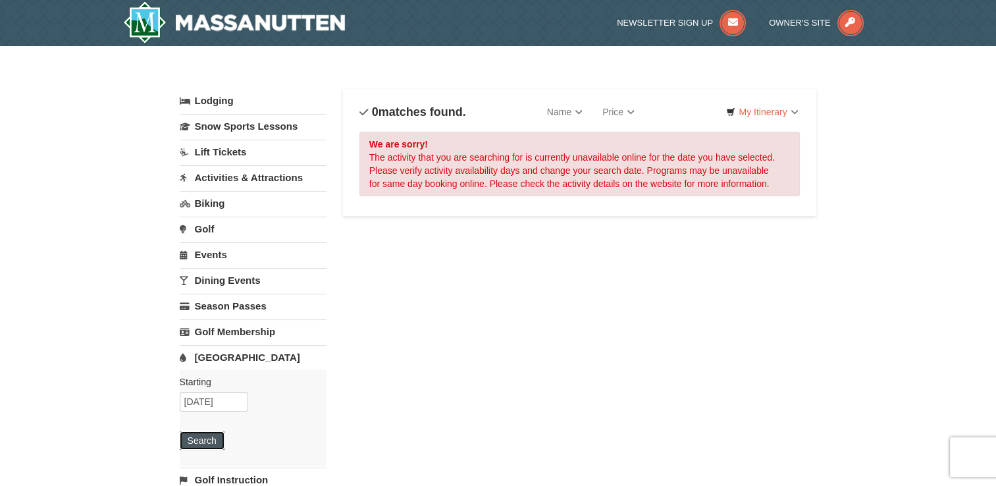
click at [203, 438] on button "Search" at bounding box center [202, 440] width 45 height 18
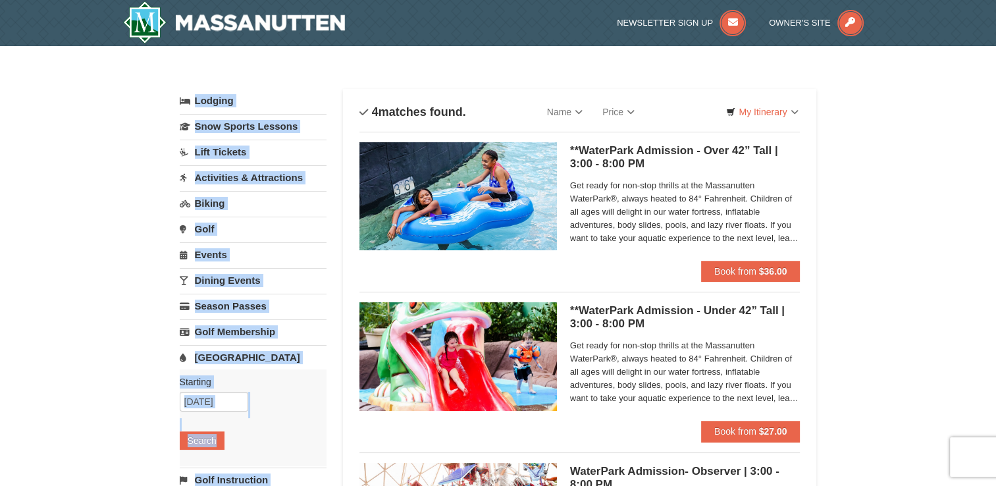
drag, startPoint x: 994, startPoint y: 86, endPoint x: 1002, endPoint y: 113, distance: 28.6
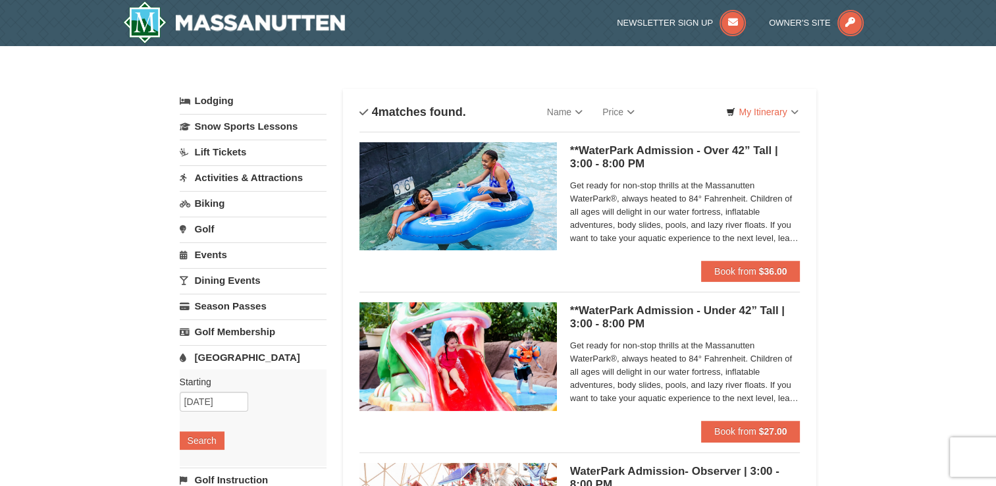
click at [943, 180] on div "× Categories List Filter My Itinerary Questions? 1-540-289-9441 Lodging Arrival…" at bounding box center [498, 427] width 996 height 763
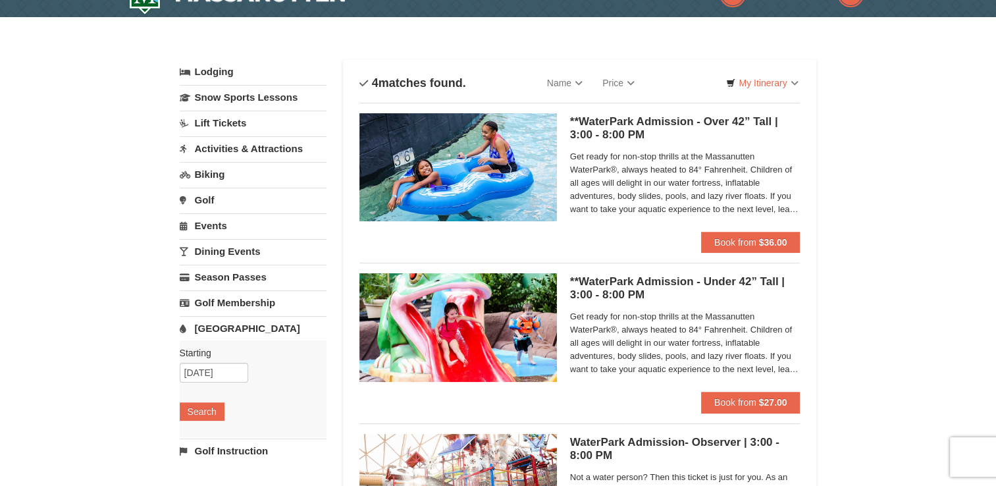
scroll to position [26, 0]
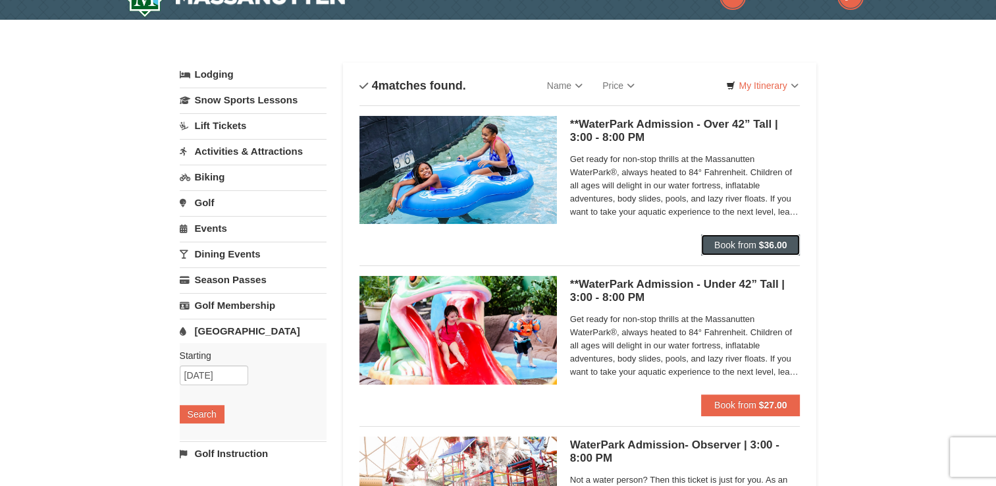
click at [755, 248] on span "Book from" at bounding box center [735, 245] width 42 height 11
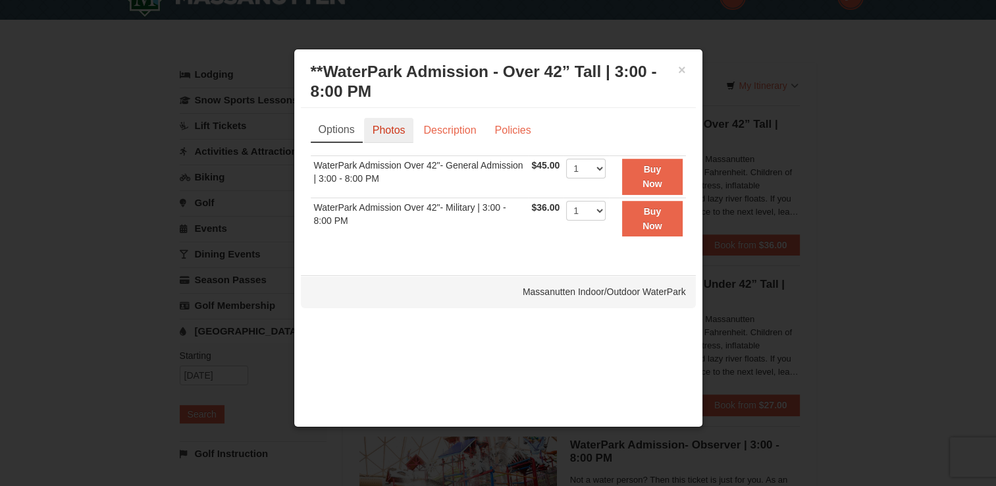
click at [379, 134] on link "Photos" at bounding box center [389, 130] width 50 height 25
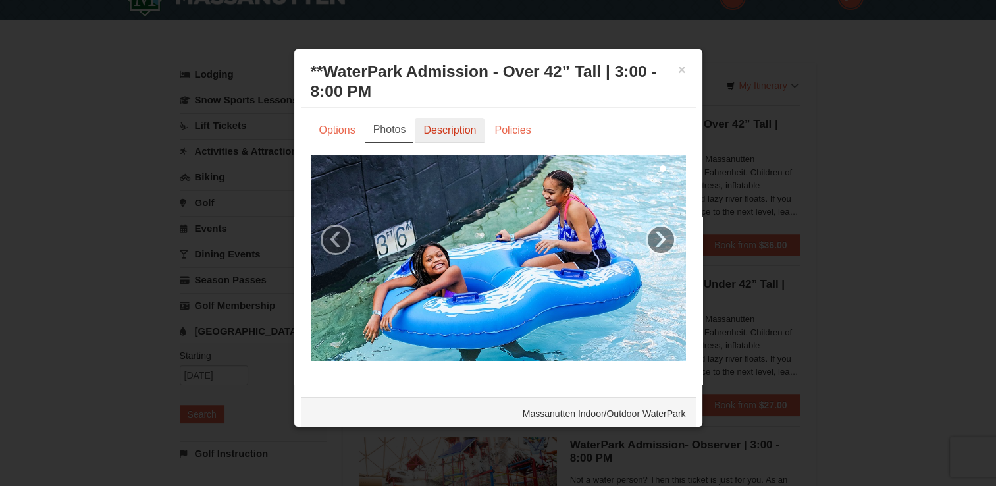
click at [442, 134] on link "Description" at bounding box center [450, 130] width 70 height 25
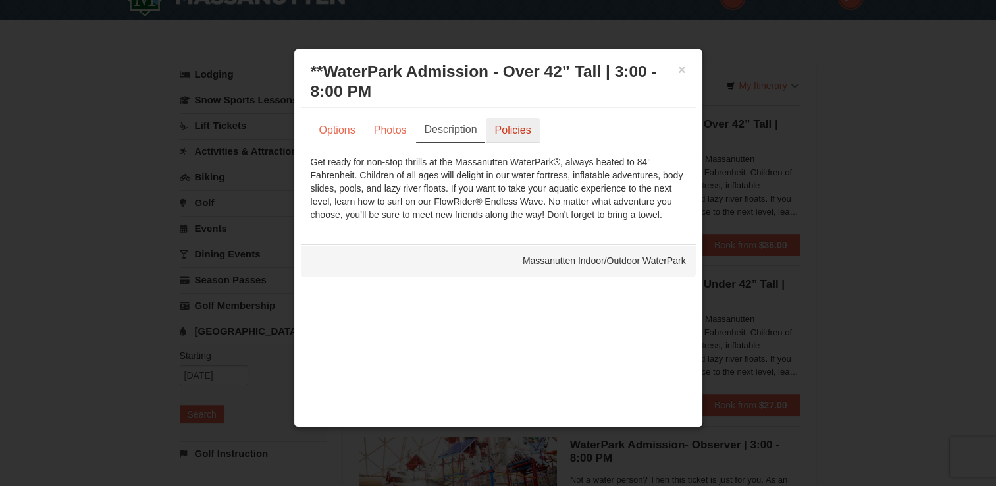
click at [516, 126] on link "Policies" at bounding box center [512, 130] width 53 height 25
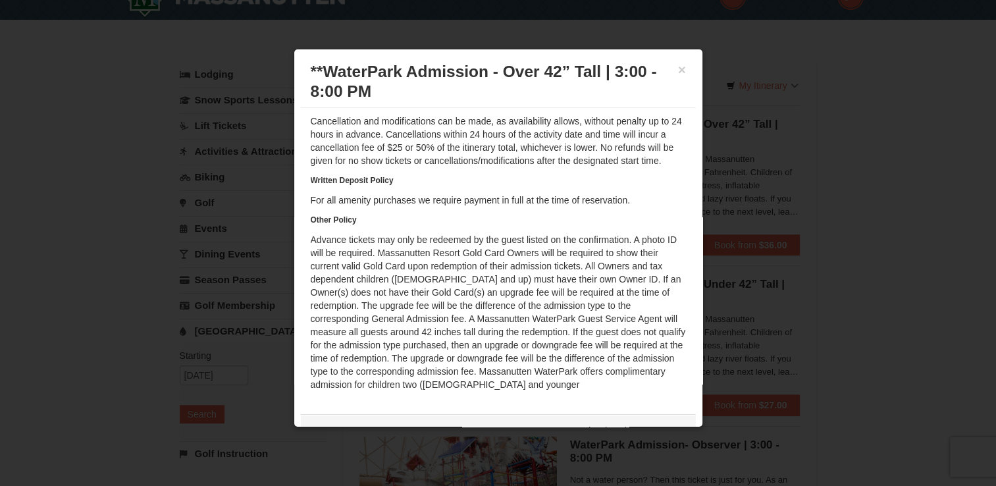
scroll to position [79, 0]
click at [678, 72] on button "×" at bounding box center [682, 69] width 8 height 13
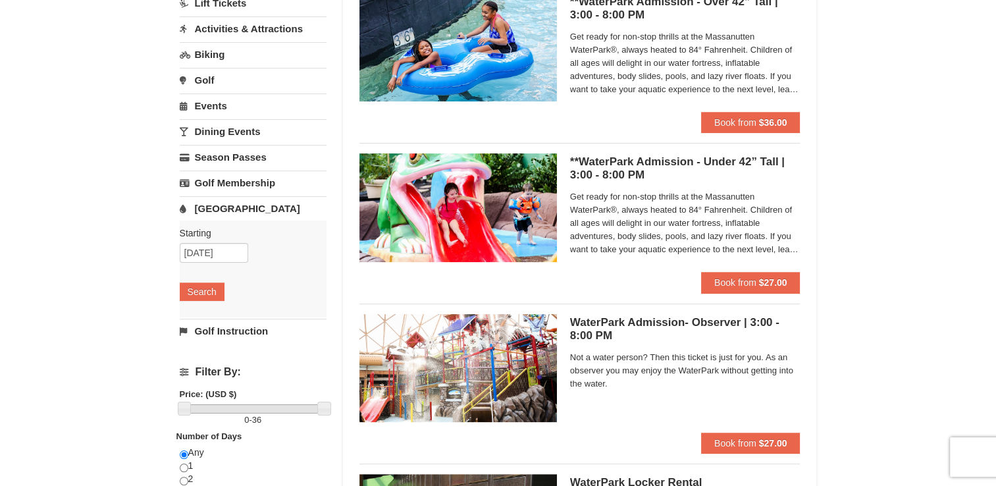
scroll to position [0, 0]
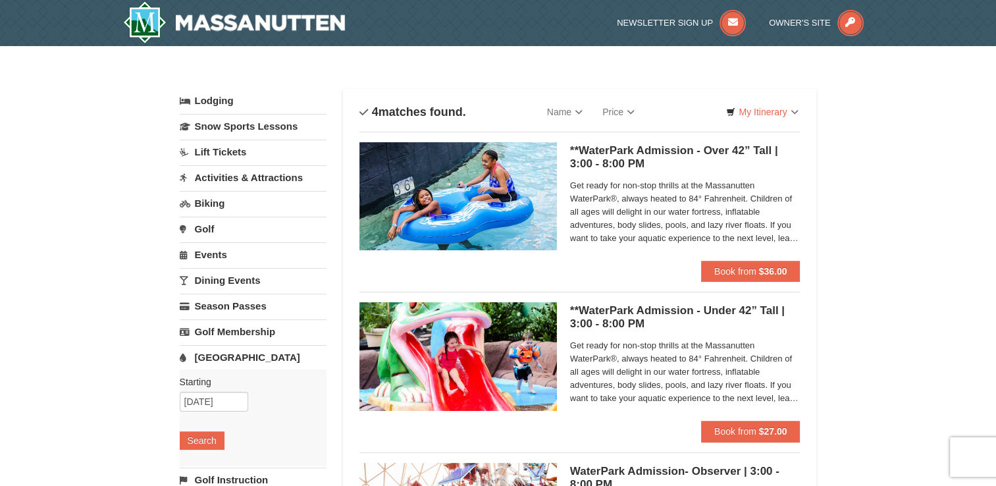
click at [212, 281] on link "Dining Events" at bounding box center [253, 280] width 147 height 24
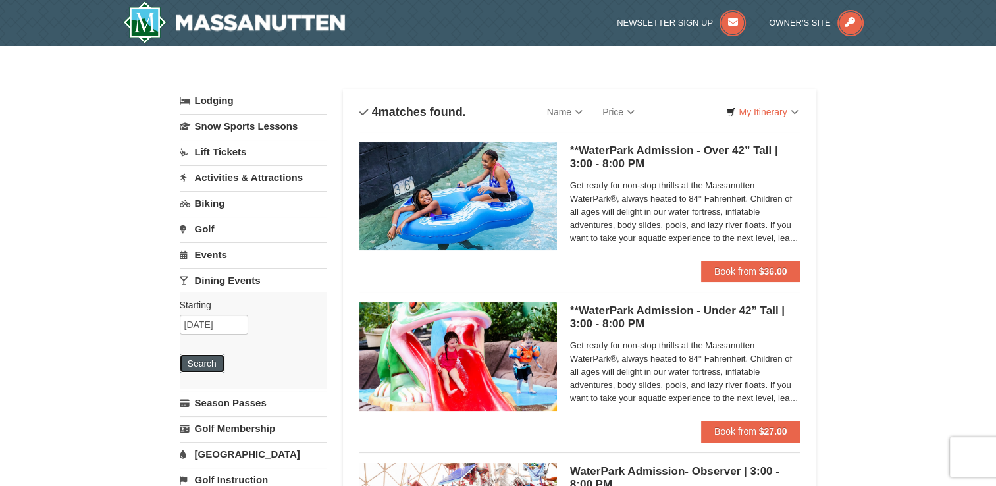
click at [208, 358] on button "Search" at bounding box center [202, 363] width 45 height 18
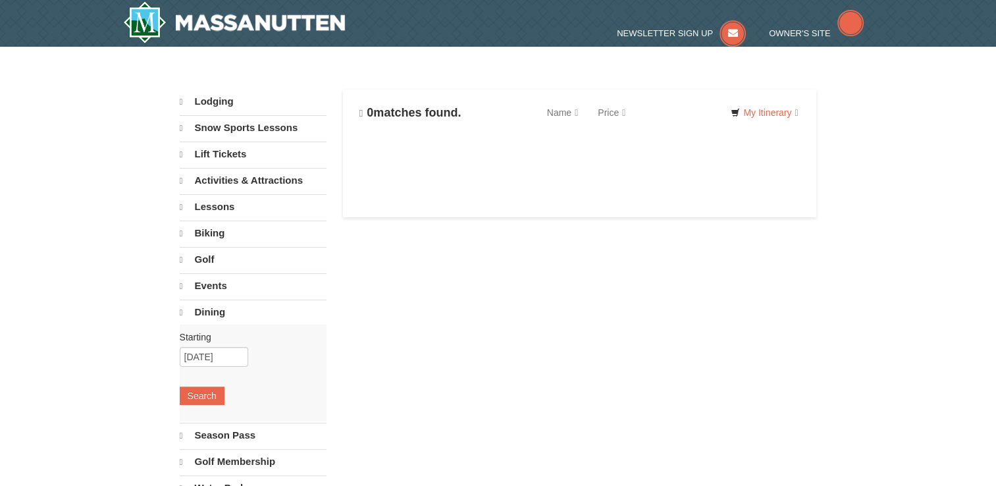
select select "10"
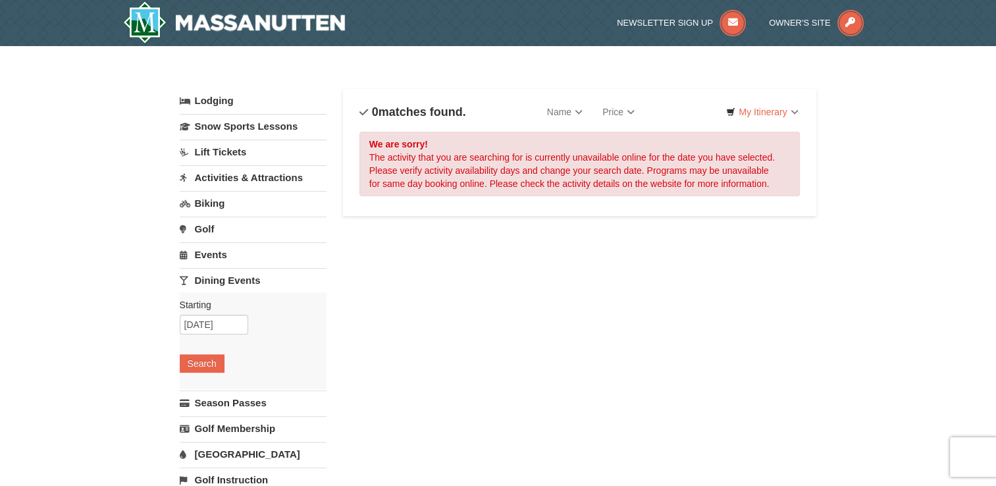
click at [207, 257] on link "Events" at bounding box center [253, 254] width 147 height 24
click at [204, 342] on button "Search" at bounding box center [202, 338] width 45 height 18
click at [228, 167] on link "Activities & Attractions" at bounding box center [253, 177] width 147 height 24
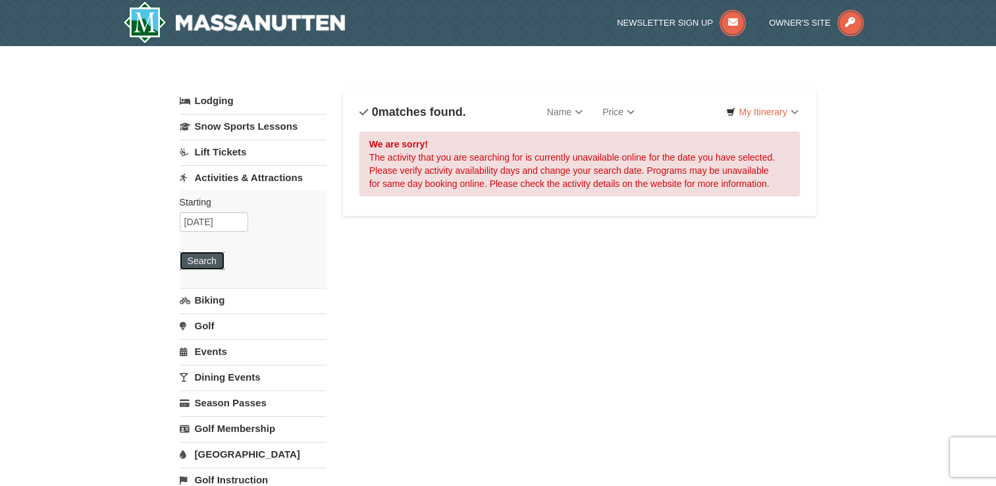
click at [203, 255] on button "Search" at bounding box center [202, 261] width 45 height 18
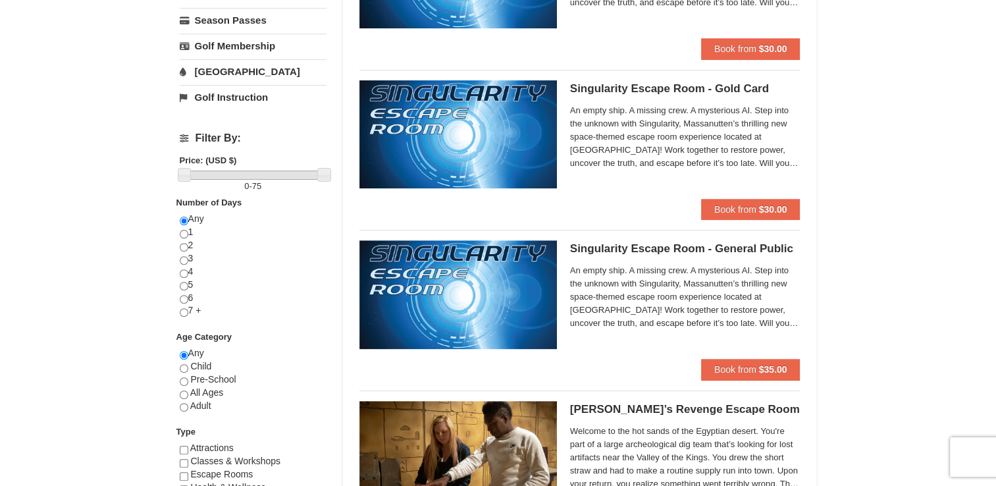
scroll to position [392, 0]
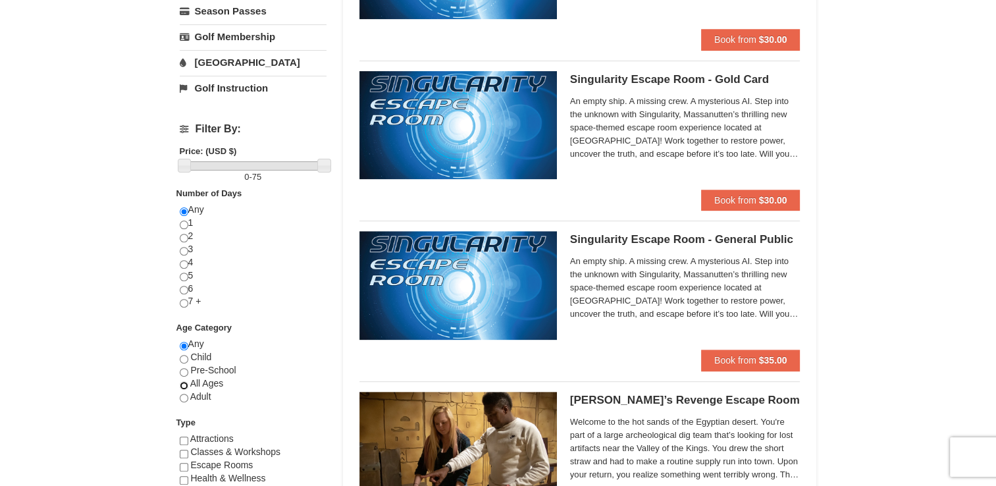
click at [182, 384] on input "radio" at bounding box center [184, 385] width 9 height 9
radio input "true"
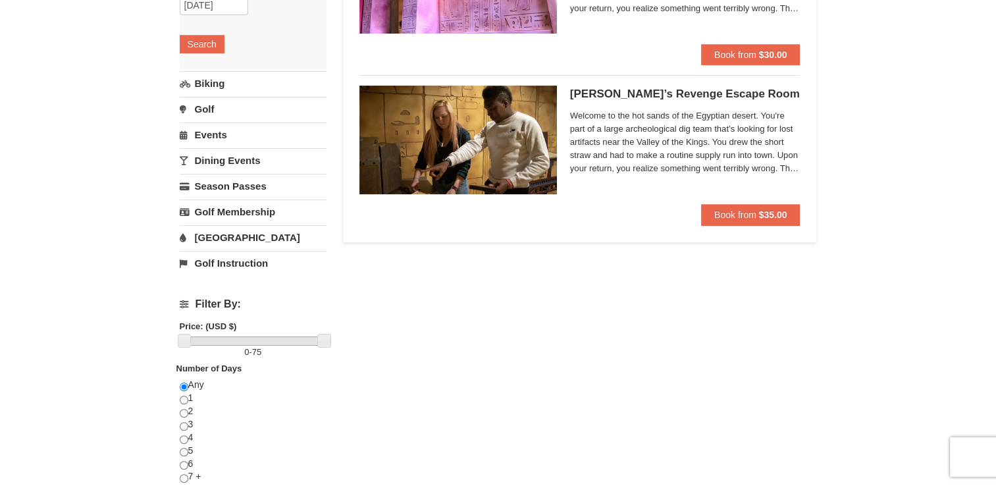
scroll to position [208, 0]
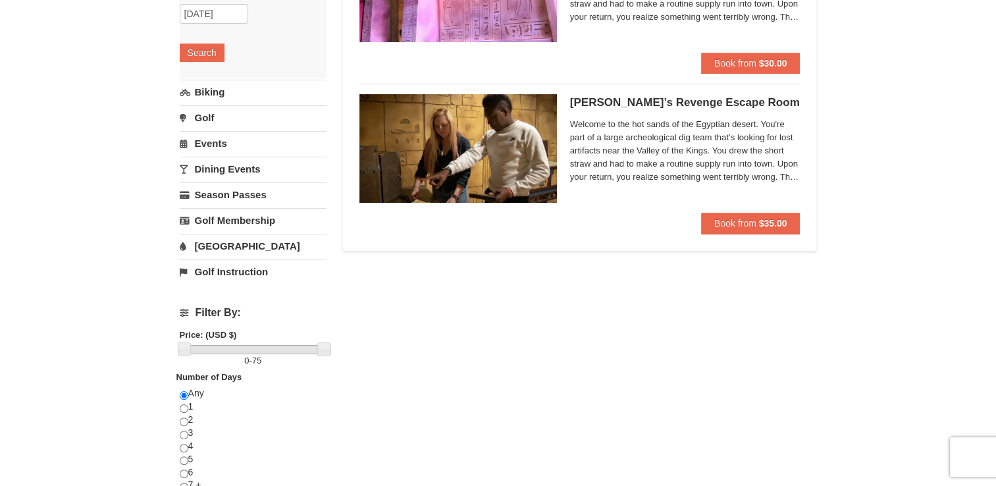
click at [213, 113] on link "Golf" at bounding box center [253, 117] width 147 height 24
click at [205, 103] on button "Search" at bounding box center [202, 104] width 45 height 18
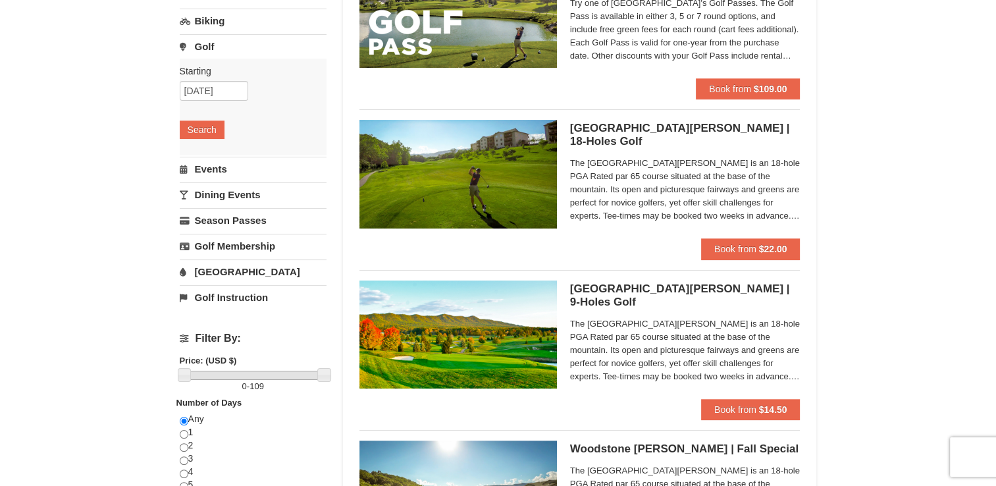
scroll to position [194, 0]
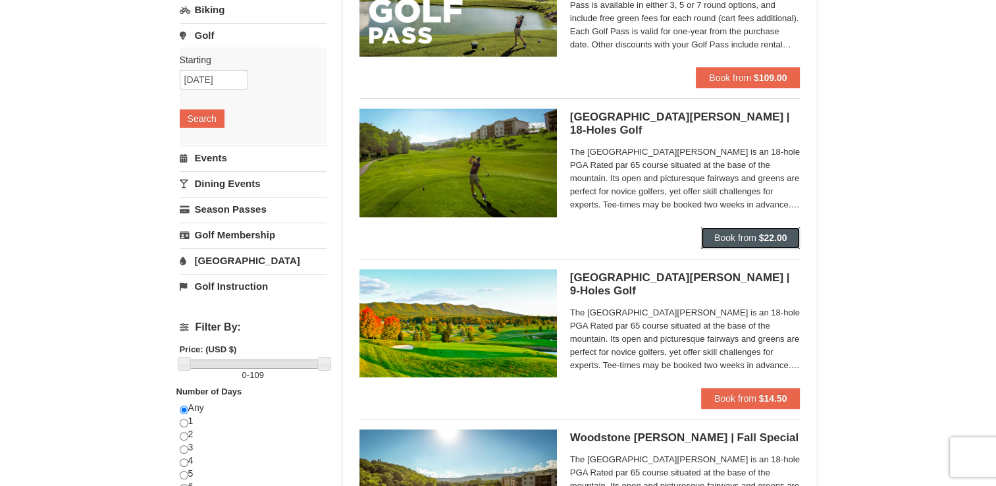
click at [745, 240] on span "Book from" at bounding box center [735, 237] width 42 height 11
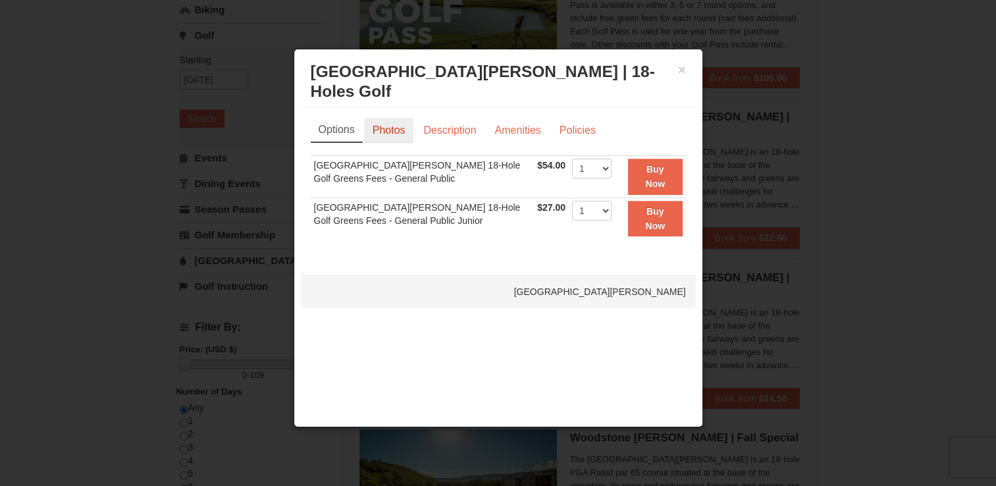
click at [383, 131] on link "Photos" at bounding box center [389, 130] width 50 height 25
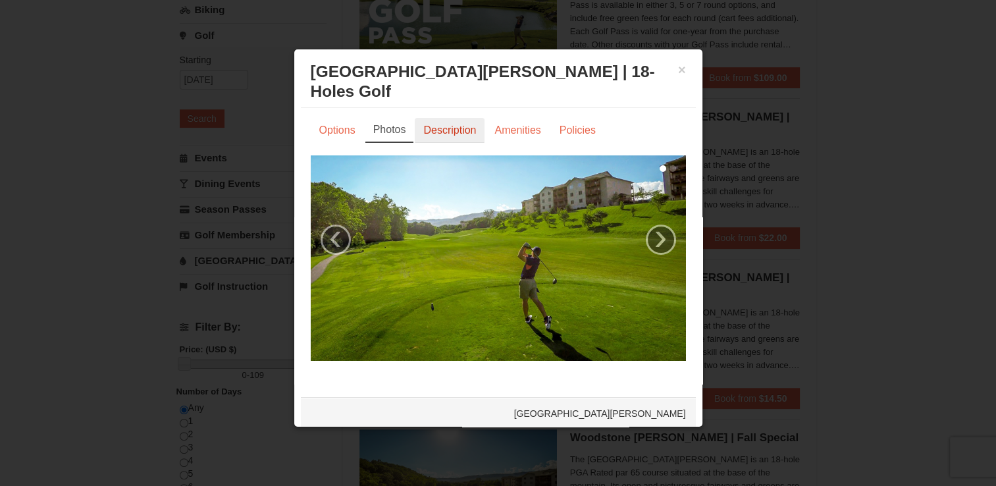
click at [453, 133] on link "Description" at bounding box center [450, 130] width 70 height 25
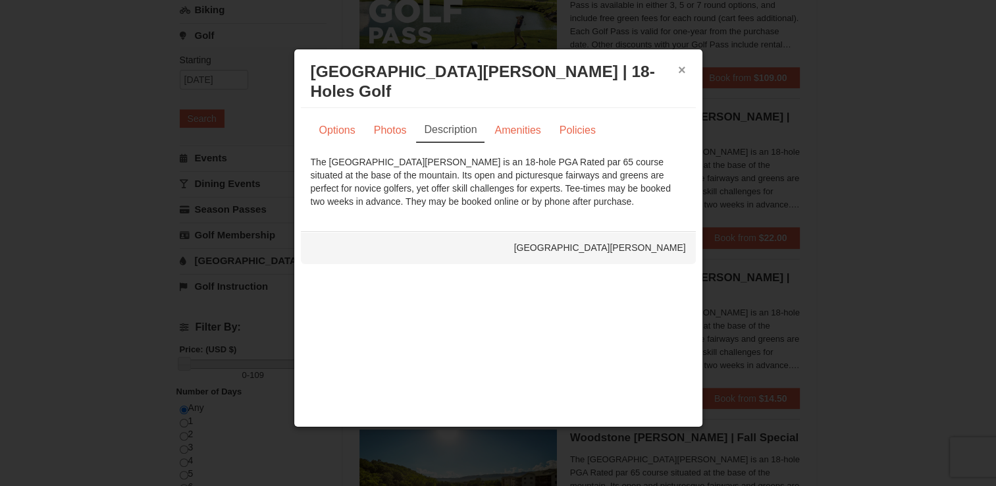
click at [682, 72] on button "×" at bounding box center [682, 69] width 8 height 13
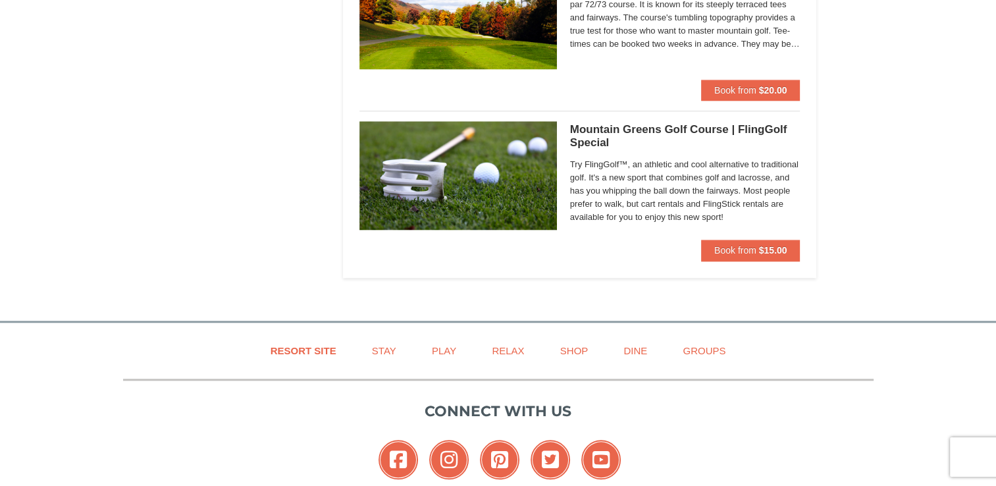
scroll to position [1356, 0]
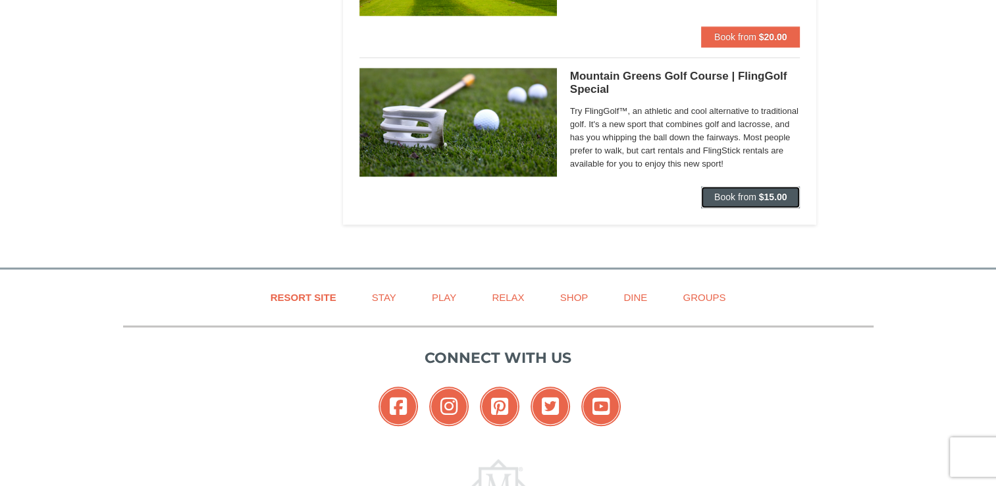
click at [759, 192] on strong "$15.00" at bounding box center [773, 197] width 28 height 11
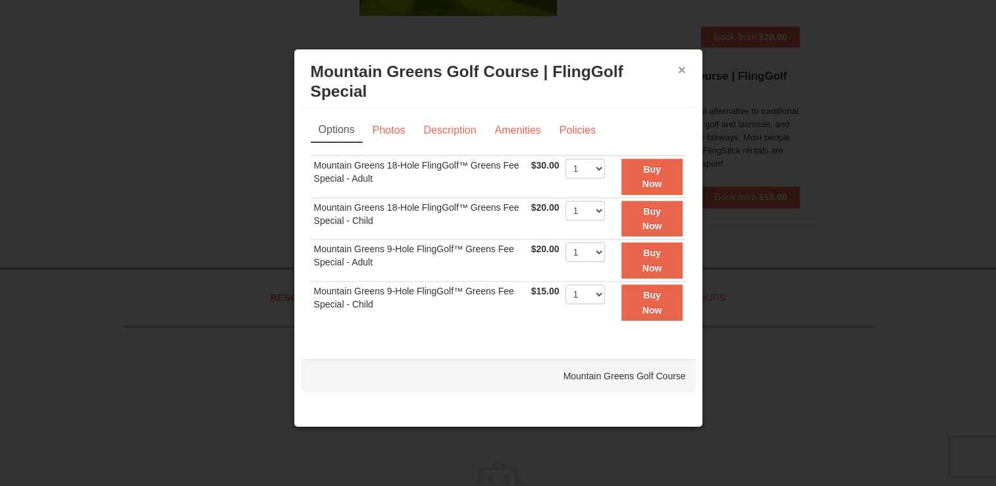
click at [682, 68] on button "×" at bounding box center [682, 69] width 8 height 13
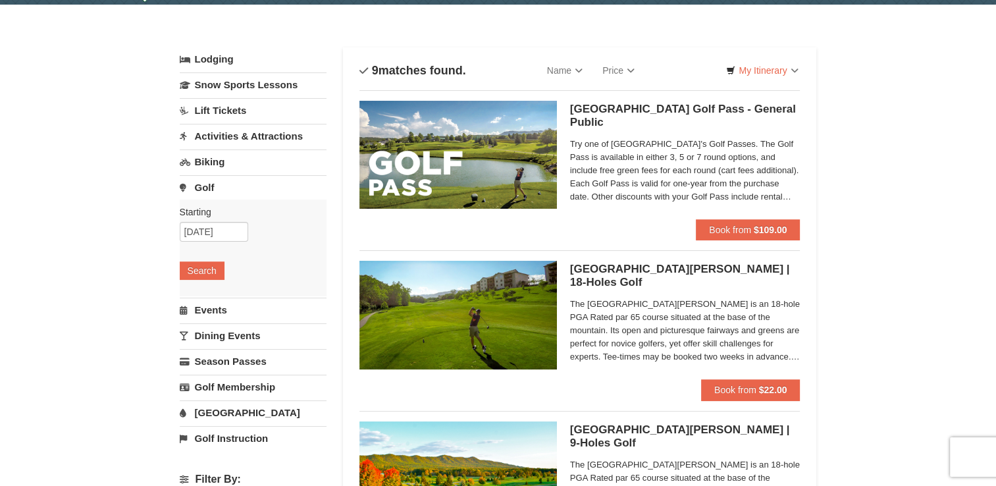
scroll to position [34, 0]
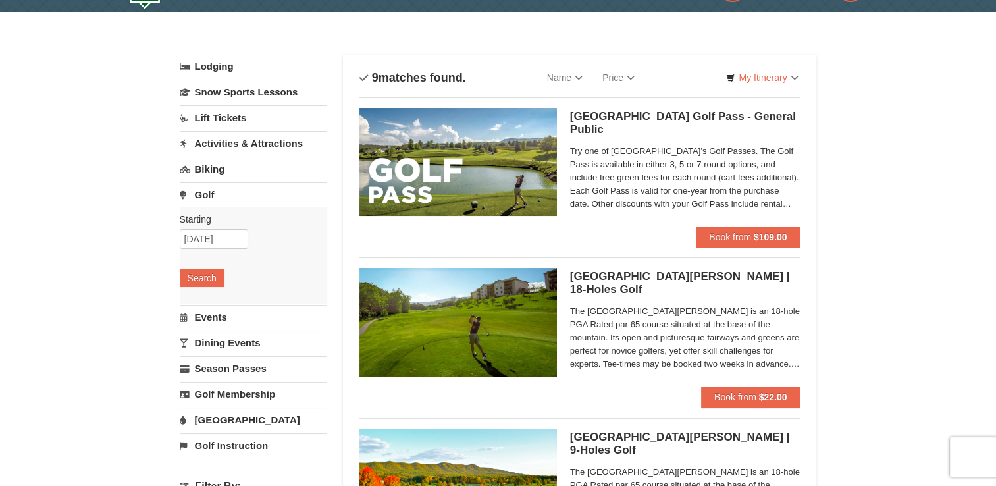
click at [218, 140] on link "Activities & Attractions" at bounding box center [253, 143] width 147 height 24
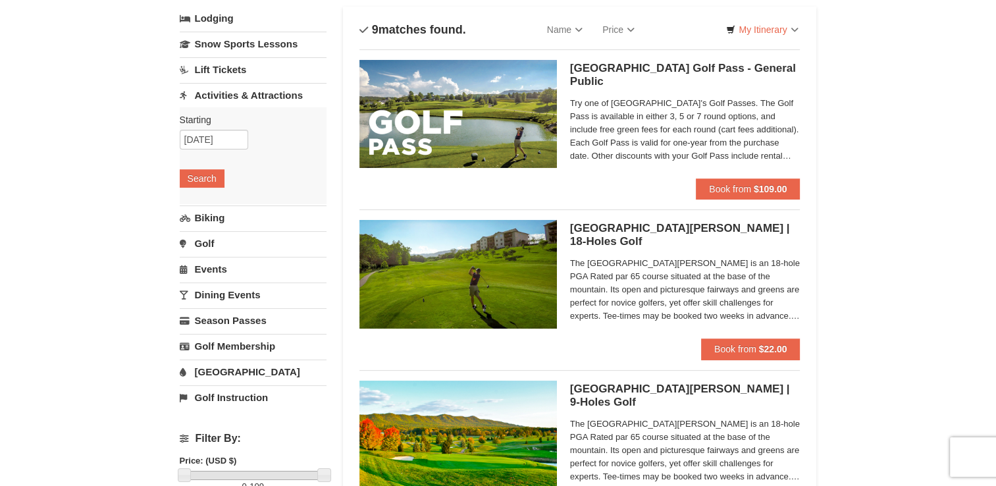
scroll to position [71, 0]
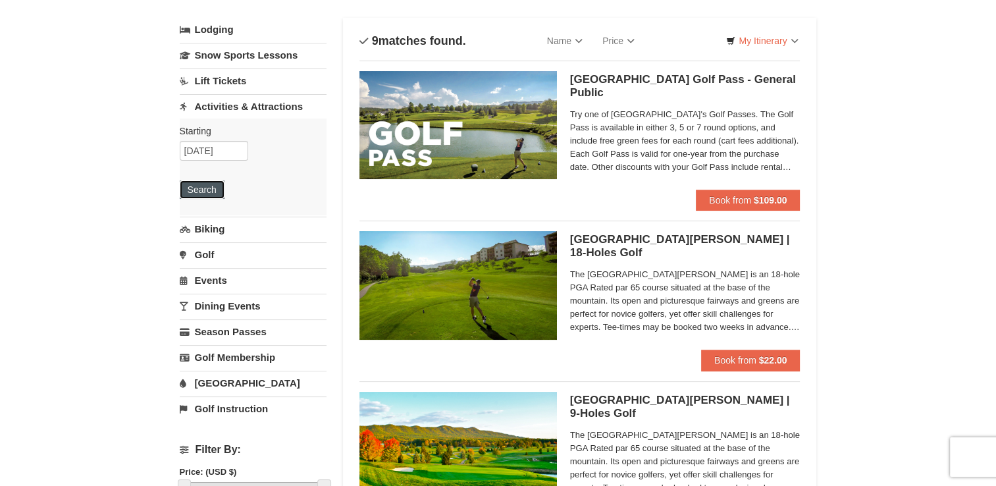
click at [209, 194] on button "Search" at bounding box center [202, 189] width 45 height 18
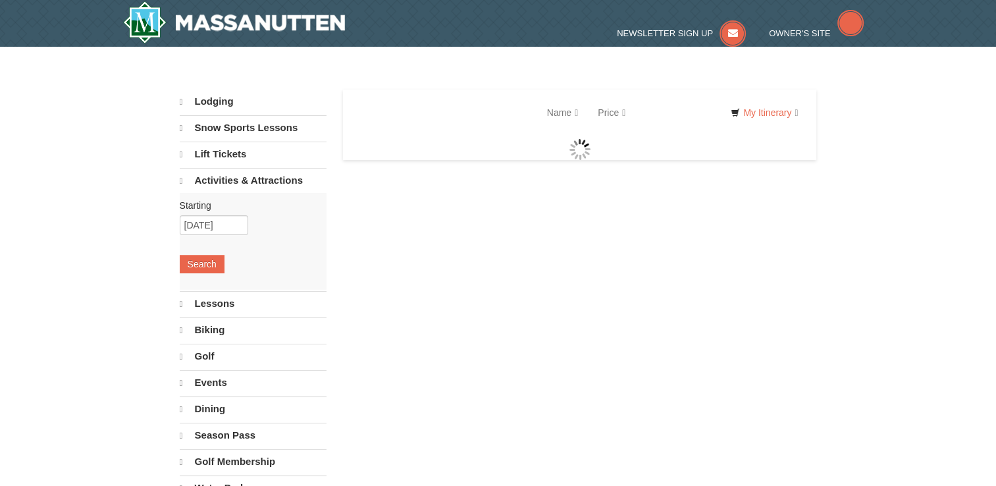
select select "10"
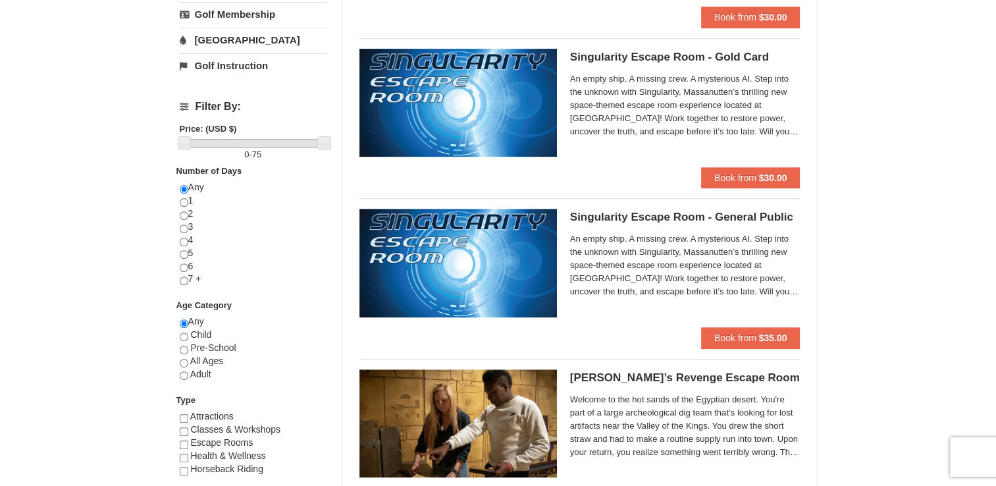
scroll to position [427, 0]
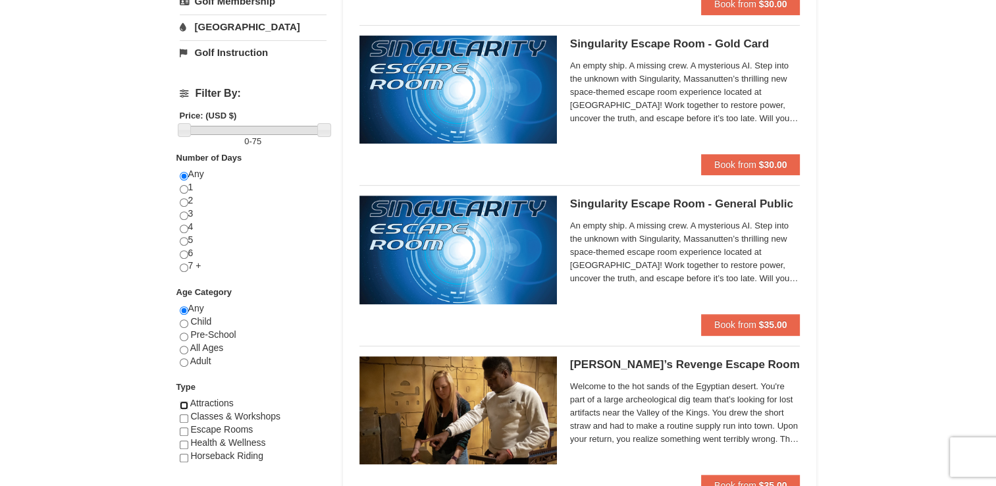
click at [184, 402] on input "checkbox" at bounding box center [184, 405] width 9 height 9
checkbox input "true"
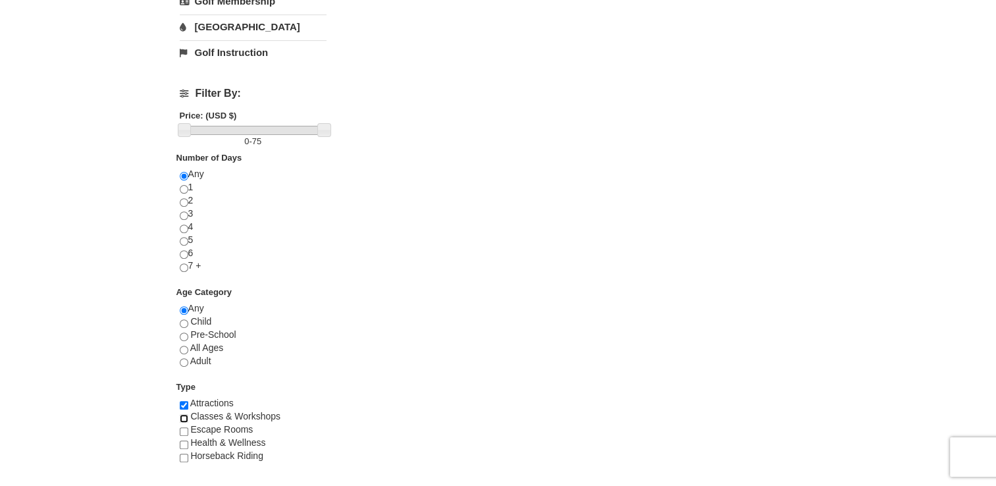
click at [184, 414] on input "checkbox" at bounding box center [184, 418] width 9 height 9
checkbox input "true"
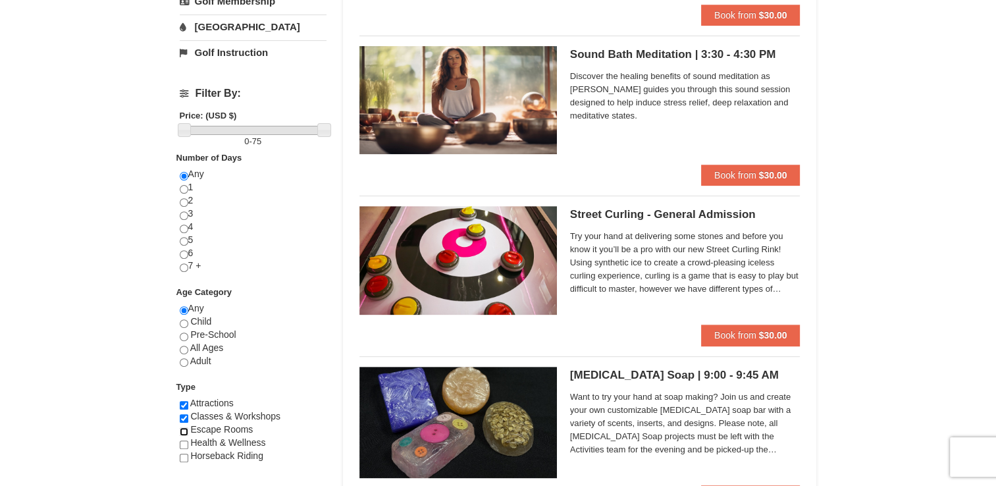
click at [184, 431] on input "checkbox" at bounding box center [184, 431] width 9 height 9
checkbox input "true"
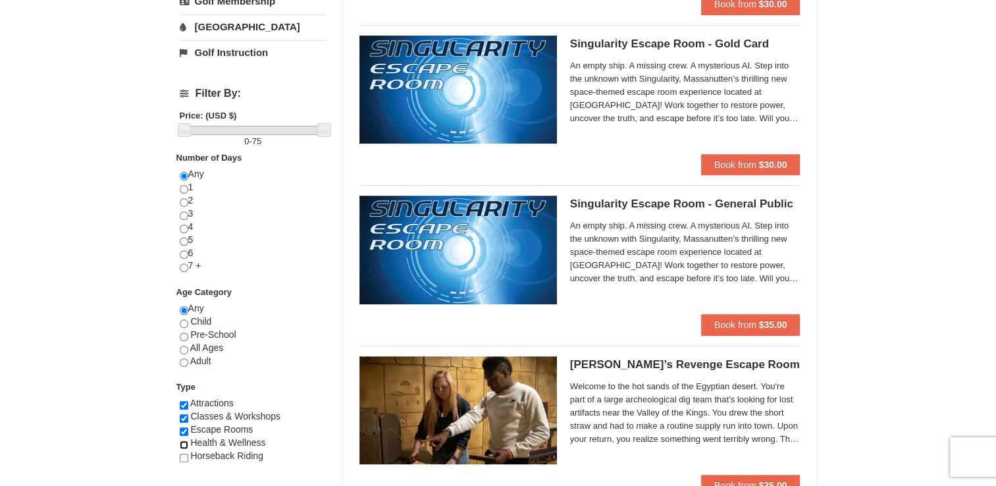
click at [184, 441] on input "checkbox" at bounding box center [184, 445] width 9 height 9
checkbox input "true"
click at [184, 454] on input "checkbox" at bounding box center [184, 458] width 9 height 9
checkbox input "true"
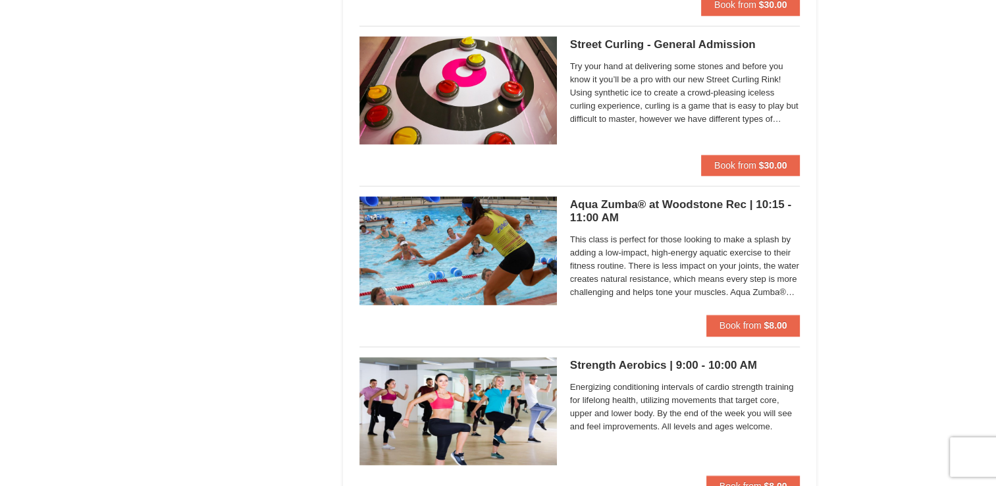
scroll to position [1572, 0]
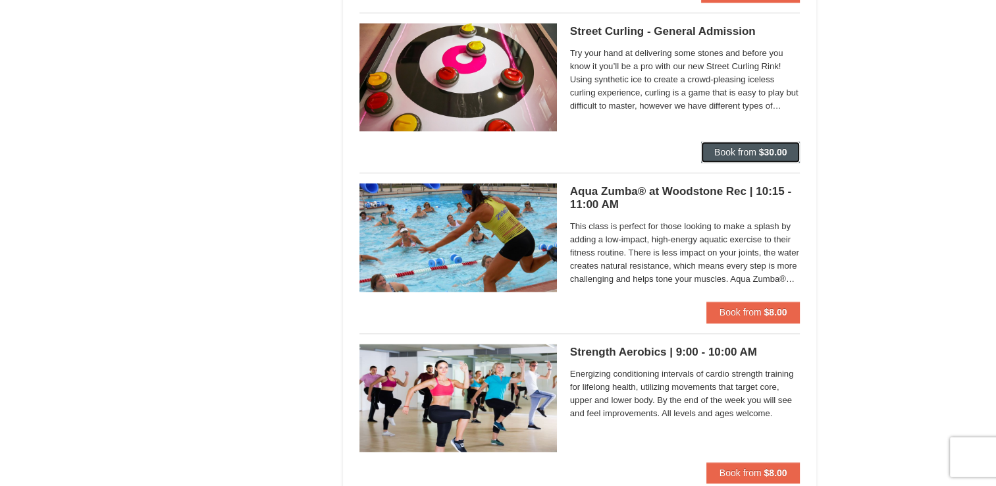
click at [782, 148] on strong "$30.00" at bounding box center [773, 152] width 28 height 11
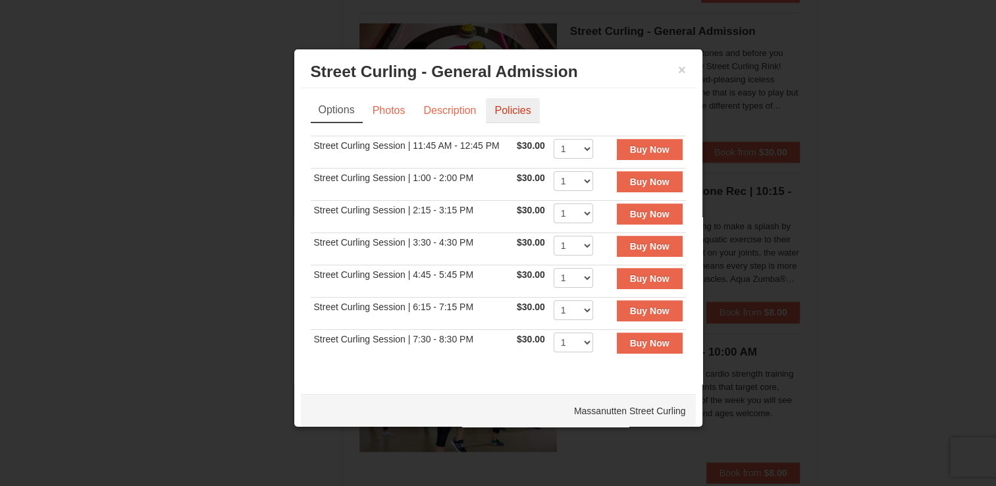
click at [513, 109] on link "Policies" at bounding box center [512, 110] width 53 height 25
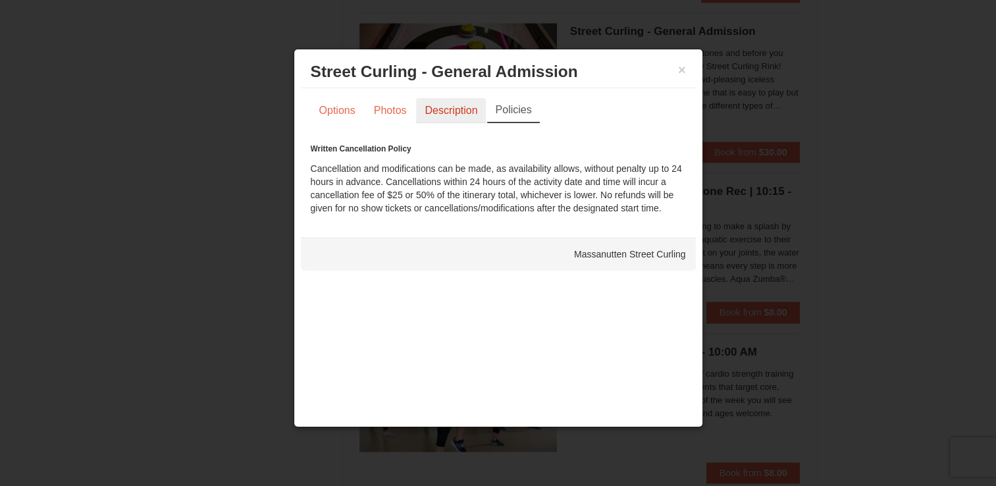
click at [453, 113] on link "Description" at bounding box center [451, 110] width 70 height 25
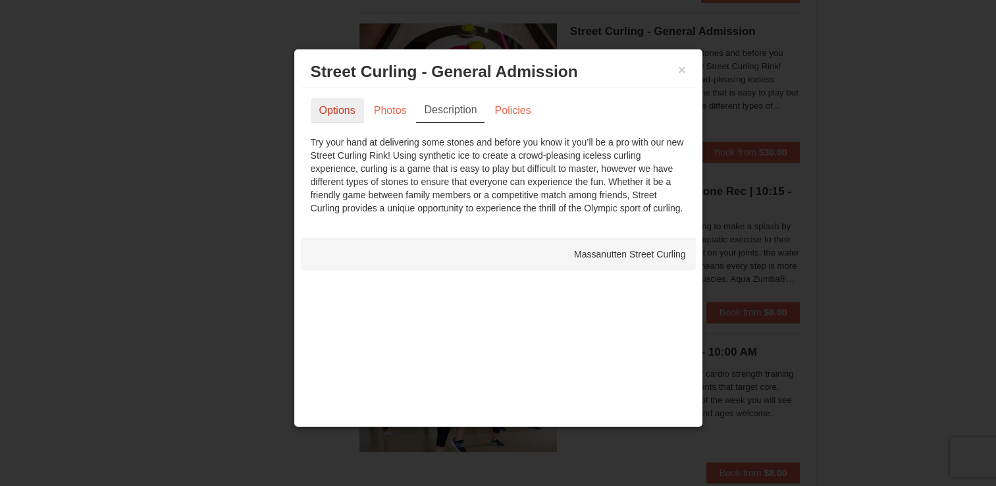
click at [342, 109] on link "Options" at bounding box center [337, 110] width 53 height 25
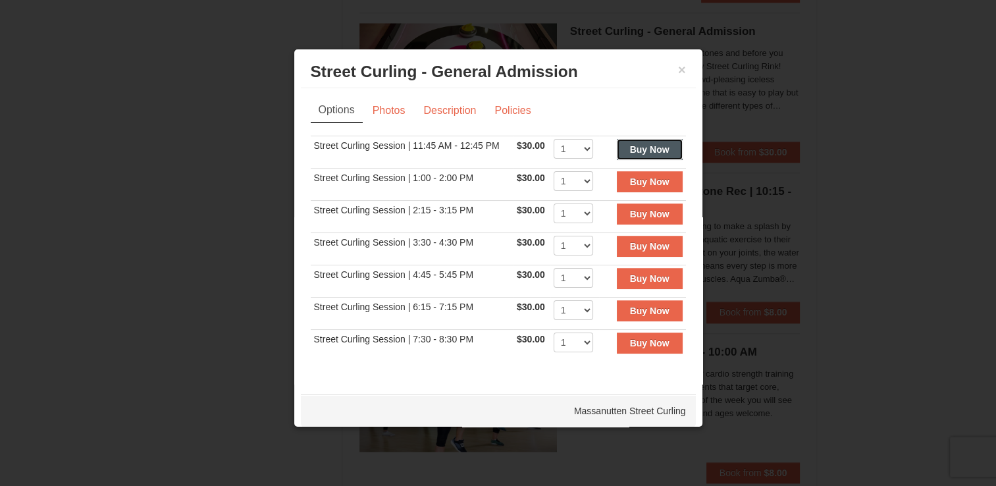
click at [630, 146] on strong "Buy Now" at bounding box center [650, 149] width 40 height 11
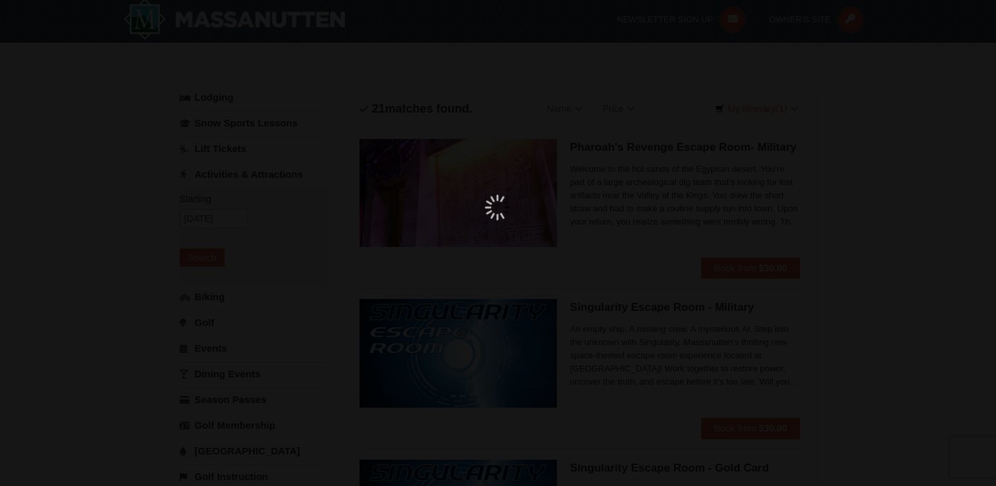
scroll to position [4, 0]
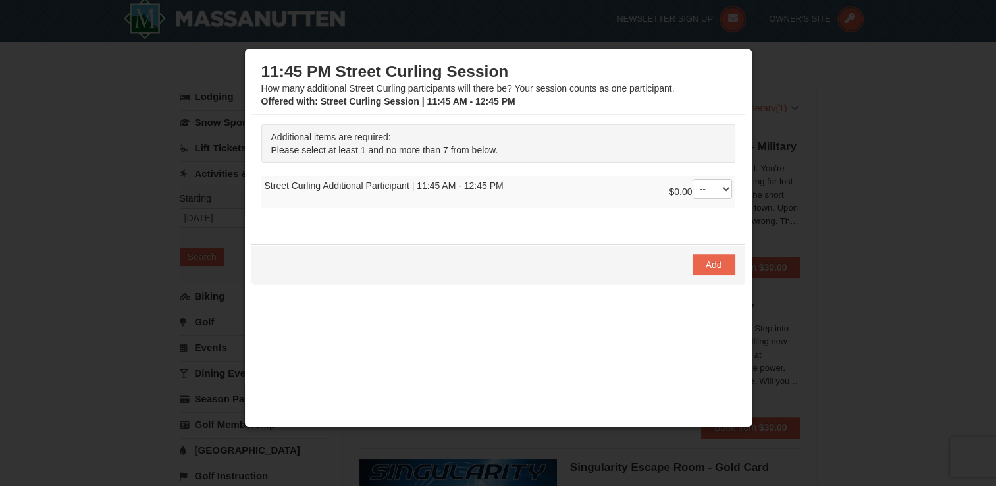
click at [790, 70] on div at bounding box center [498, 243] width 996 height 486
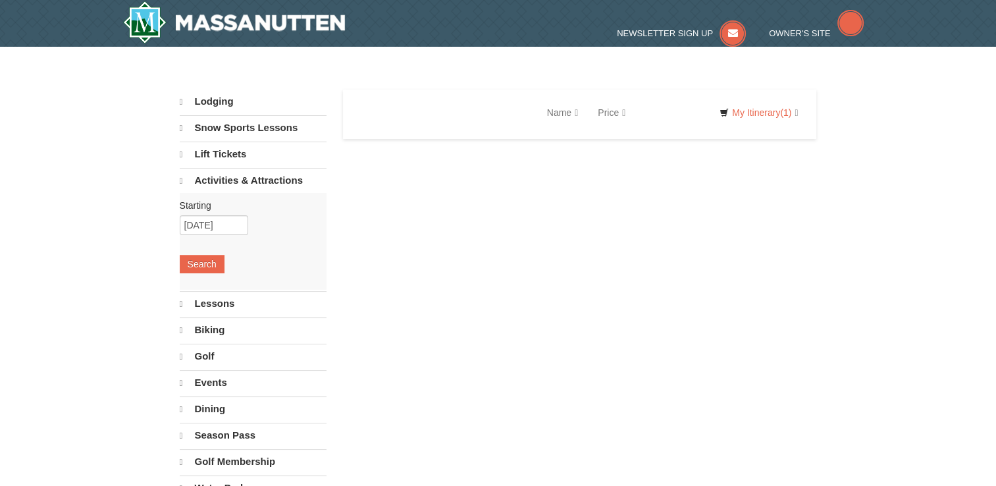
select select "10"
